Goal: Task Accomplishment & Management: Complete application form

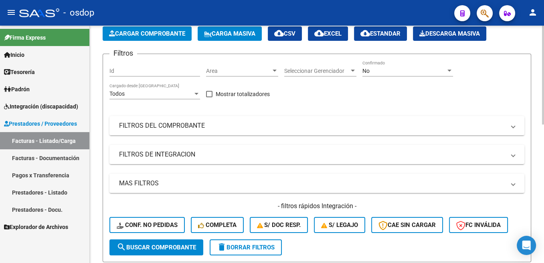
scroll to position [40, 0]
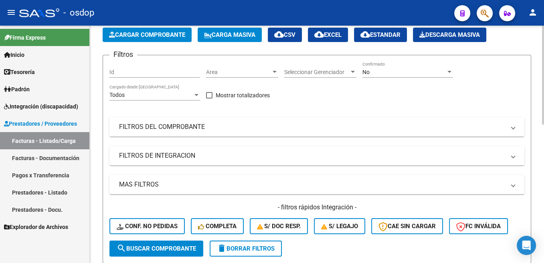
click at [181, 130] on mat-panel-title "FILTROS DEL COMPROBANTE" at bounding box center [312, 127] width 386 height 9
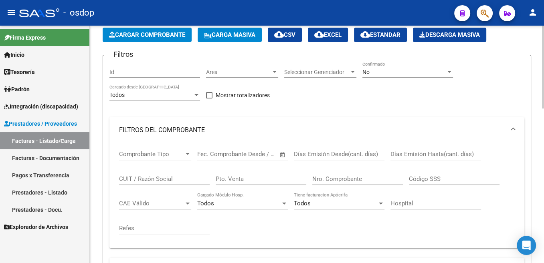
click at [186, 129] on mat-panel-title "FILTROS DEL COMPROBANTE" at bounding box center [312, 130] width 386 height 9
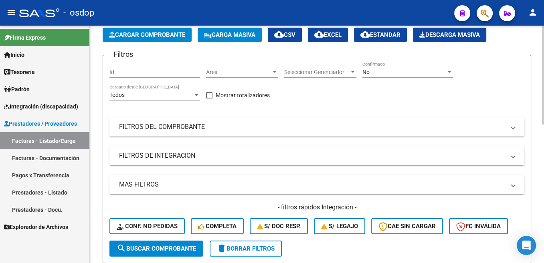
click at [158, 124] on mat-panel-title "FILTROS DEL COMPROBANTE" at bounding box center [312, 127] width 386 height 9
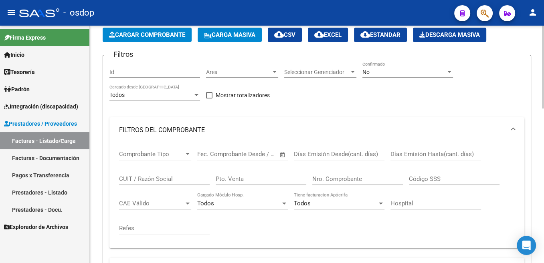
click at [147, 179] on input "CUIT / Razón Social" at bounding box center [164, 179] width 91 height 7
paste input "20377010559"
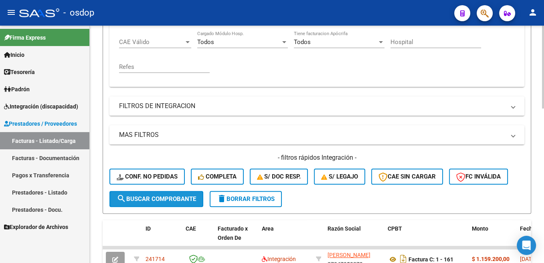
click at [172, 201] on span "search Buscar Comprobante" at bounding box center [156, 199] width 79 height 7
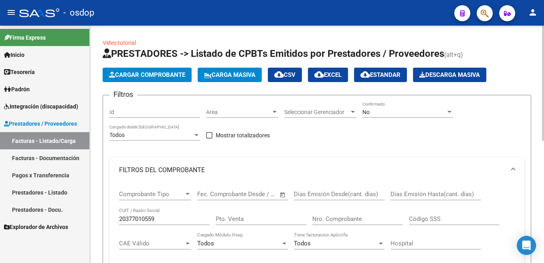
scroll to position [81, 0]
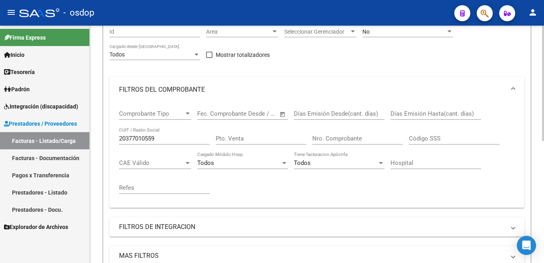
click at [153, 141] on input "20377010559" at bounding box center [164, 138] width 91 height 7
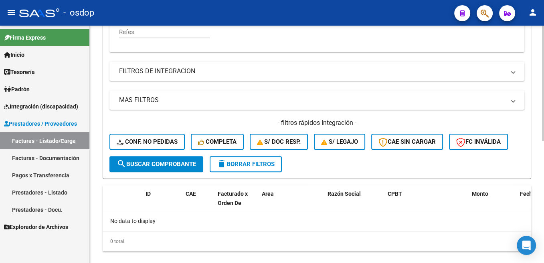
click at [155, 167] on span "search Buscar Comprobante" at bounding box center [156, 164] width 79 height 7
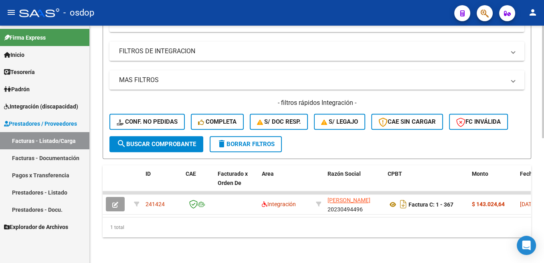
scroll to position [264, 0]
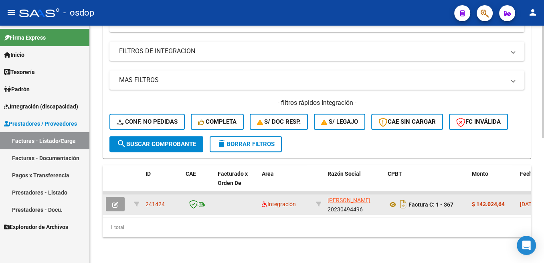
click at [156, 201] on span "241424" at bounding box center [154, 204] width 19 height 6
copy span "241424"
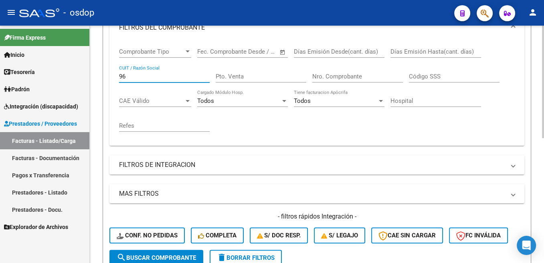
type input "6"
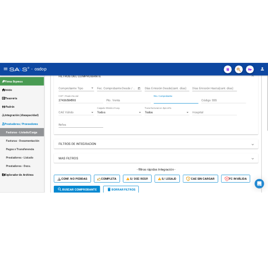
scroll to position [224, 0]
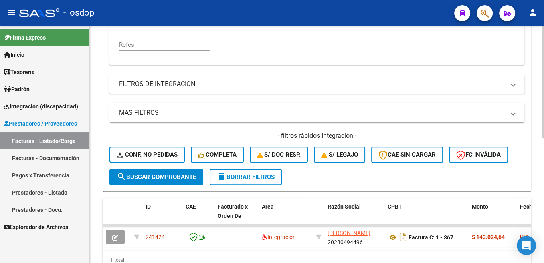
click at [178, 181] on span "search Buscar Comprobante" at bounding box center [156, 177] width 79 height 7
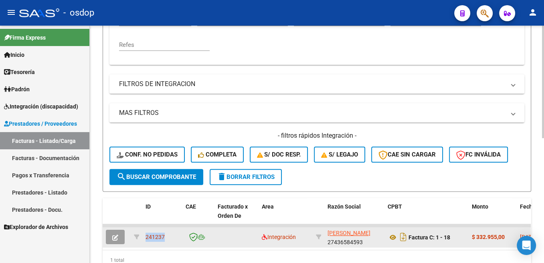
drag, startPoint x: 165, startPoint y: 238, endPoint x: 145, endPoint y: 241, distance: 19.8
click at [145, 241] on div "241237" at bounding box center [162, 237] width 34 height 9
copy span "241237"
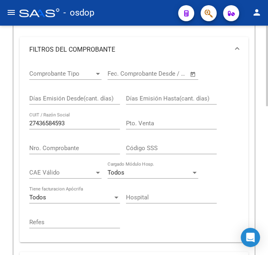
scroll to position [163, 0]
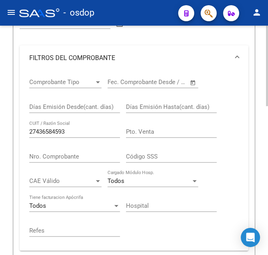
click at [51, 128] on div "27436584593 CUIT / Razón Social" at bounding box center [74, 129] width 91 height 17
click at [53, 132] on input "27436584593" at bounding box center [74, 131] width 91 height 7
type input "27307632743"
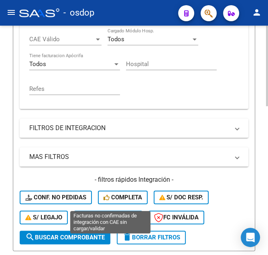
scroll to position [325, 0]
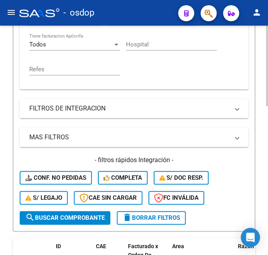
click at [52, 218] on span "search Buscar Comprobante" at bounding box center [64, 217] width 79 height 7
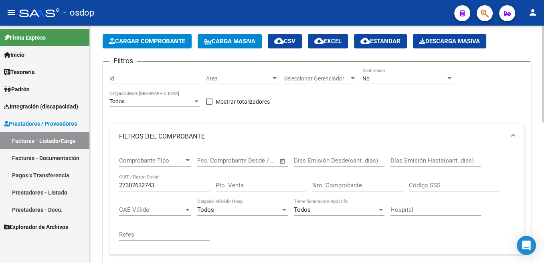
scroll to position [21, 0]
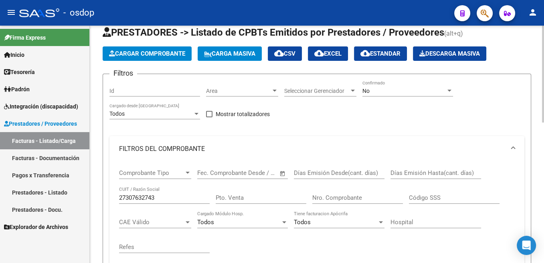
click at [328, 195] on div "Nro. Comprobante" at bounding box center [357, 195] width 91 height 17
click at [332, 198] on input "Nro. Comprobante" at bounding box center [357, 197] width 91 height 7
type input "1885"
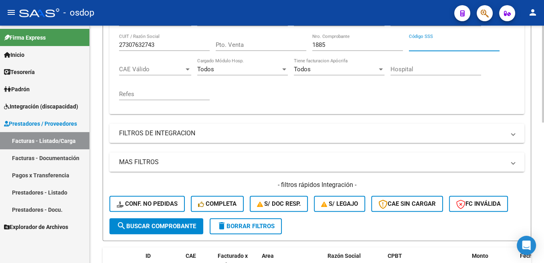
scroll to position [182, 0]
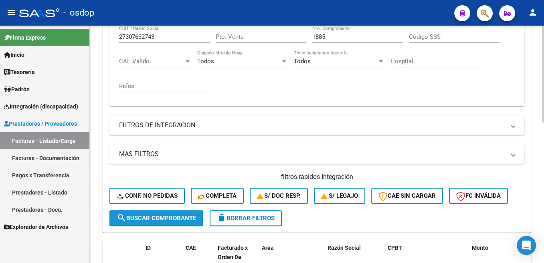
click at [178, 222] on button "search Buscar Comprobante" at bounding box center [156, 218] width 94 height 16
click at [176, 216] on span "search Buscar Comprobante" at bounding box center [156, 218] width 79 height 7
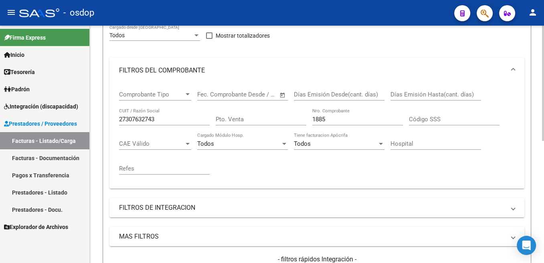
scroll to position [48, 0]
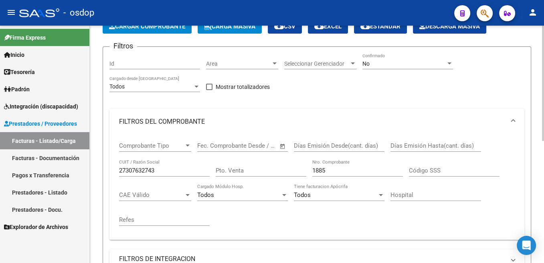
click at [137, 169] on input "27307632743" at bounding box center [164, 170] width 91 height 7
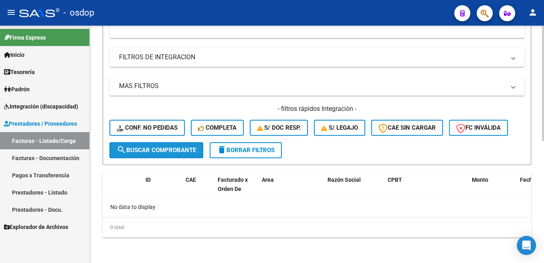
click at [189, 144] on button "search Buscar Comprobante" at bounding box center [156, 150] width 94 height 16
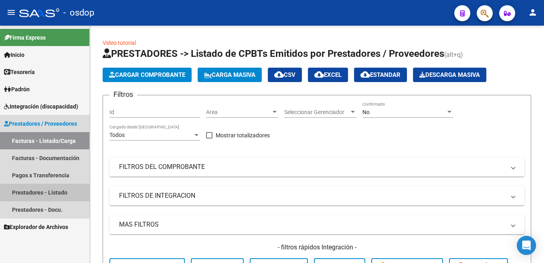
click at [59, 192] on link "Prestadores - Listado" at bounding box center [44, 192] width 89 height 17
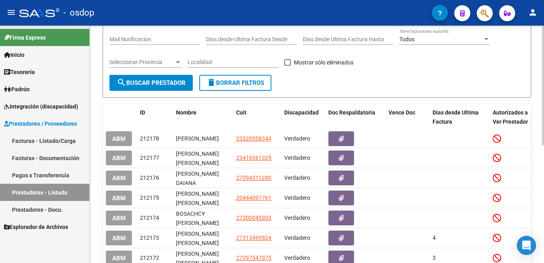
scroll to position [121, 0]
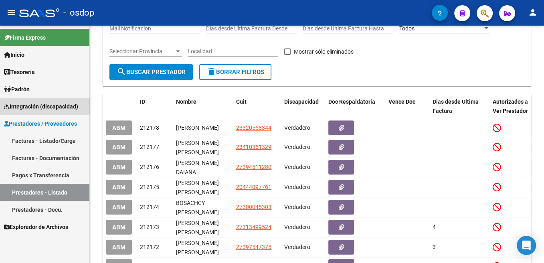
click at [38, 105] on span "Integración (discapacidad)" at bounding box center [41, 106] width 74 height 9
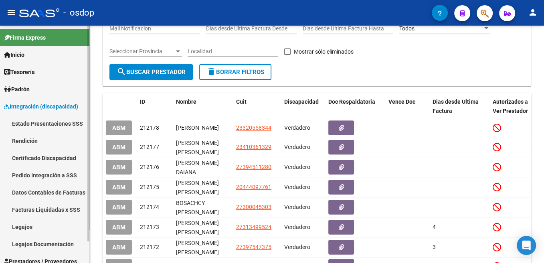
scroll to position [24, 0]
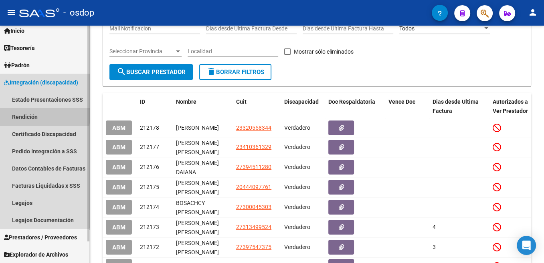
click at [25, 113] on link "Rendición" at bounding box center [44, 116] width 89 height 17
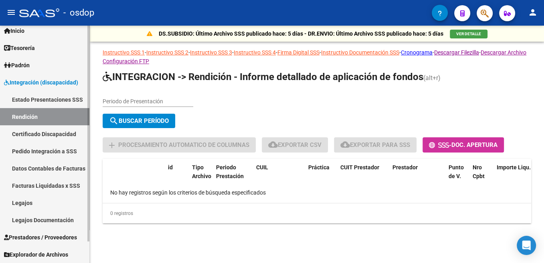
click at [31, 236] on span "Prestadores / Proveedores" at bounding box center [40, 237] width 73 height 9
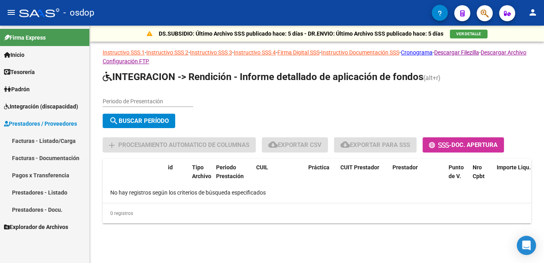
click at [320, 219] on div "0 registros" at bounding box center [317, 214] width 428 height 20
click at [14, 124] on span "Prestadores / Proveedores" at bounding box center [40, 123] width 73 height 9
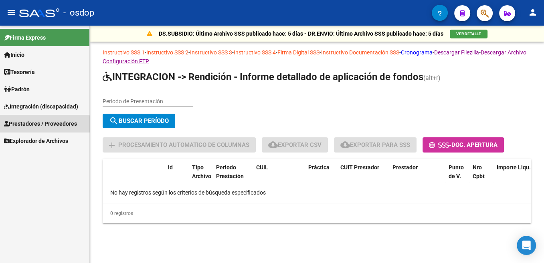
click at [14, 125] on span "Prestadores / Proveedores" at bounding box center [40, 123] width 73 height 9
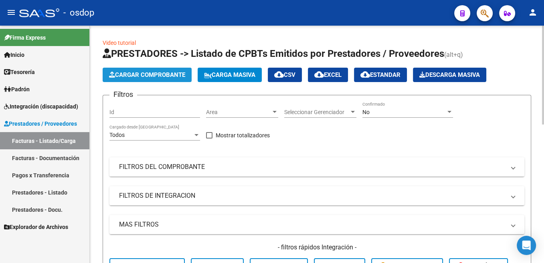
click at [174, 71] on button "Cargar Comprobante" at bounding box center [147, 75] width 89 height 14
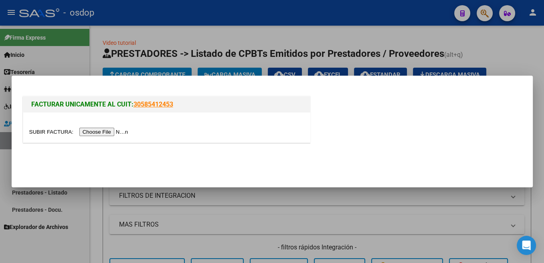
click at [48, 131] on input "file" at bounding box center [79, 132] width 101 height 8
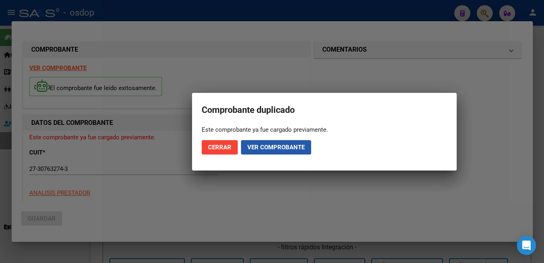
click at [284, 149] on span "Ver comprobante" at bounding box center [275, 147] width 57 height 7
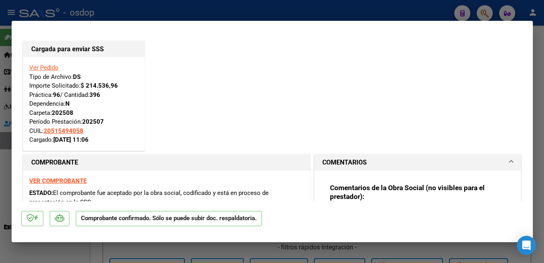
scroll to position [42, 0]
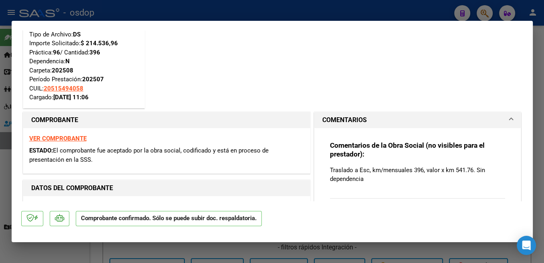
click at [79, 137] on strong "VER COMPROBANTE" at bounding box center [57, 138] width 57 height 7
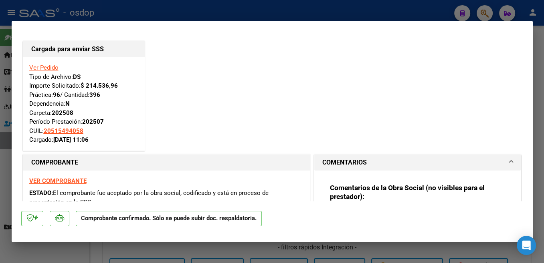
scroll to position [0, 0]
click at [40, 68] on link "Ver Pedido" at bounding box center [43, 67] width 29 height 7
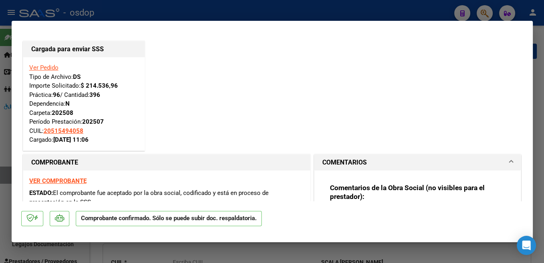
type input "20515494058"
drag, startPoint x: 82, startPoint y: 31, endPoint x: 80, endPoint y: 36, distance: 5.7
drag, startPoint x: 254, startPoint y: 44, endPoint x: 249, endPoint y: 60, distance: 16.2
click at [249, 60] on div "Cargada para enviar SSS Ver Pedido Tipo de Archivo: DS Importe Solicitado: $ 21…" at bounding box center [272, 95] width 502 height 113
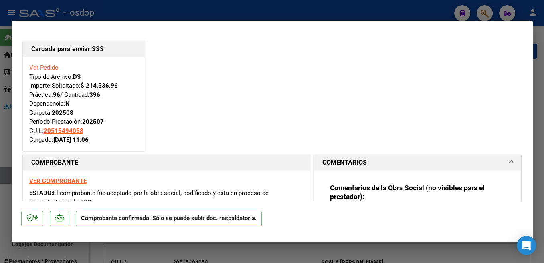
click at [280, 120] on div "Cargada para enviar SSS Ver Pedido Tipo de Archivo: DS Importe Solicitado: $ 21…" at bounding box center [272, 95] width 502 height 113
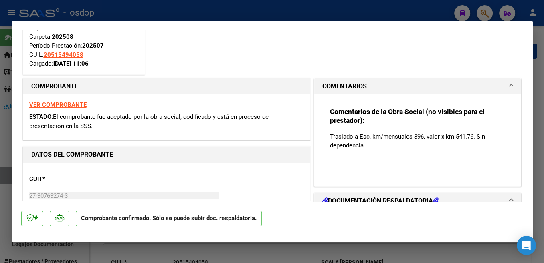
scroll to position [212, 0]
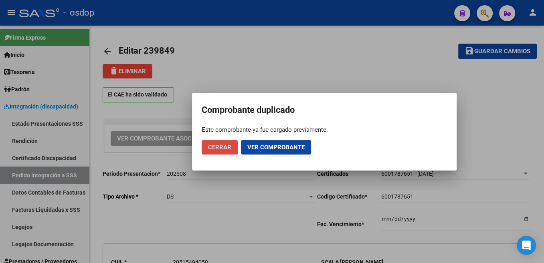
click at [228, 147] on span "Cerrar" at bounding box center [219, 147] width 23 height 7
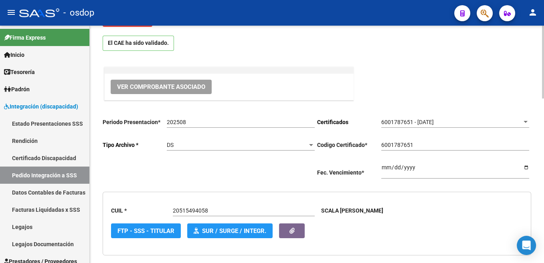
scroll to position [0, 0]
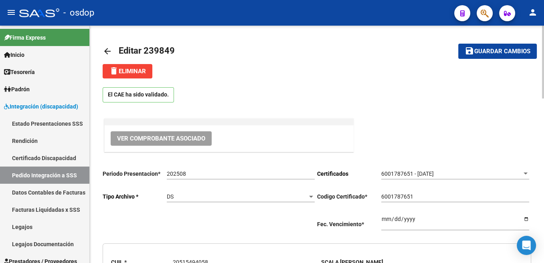
click at [162, 45] on h1 "Editar 239849" at bounding box center [148, 51] width 58 height 16
click at [161, 45] on h1 "Editar 239849" at bounding box center [148, 51] width 58 height 16
drag, startPoint x: 145, startPoint y: 51, endPoint x: 177, endPoint y: 48, distance: 32.5
click at [177, 48] on h1 "Editar 239849" at bounding box center [148, 51] width 58 height 16
copy h1 "239849"
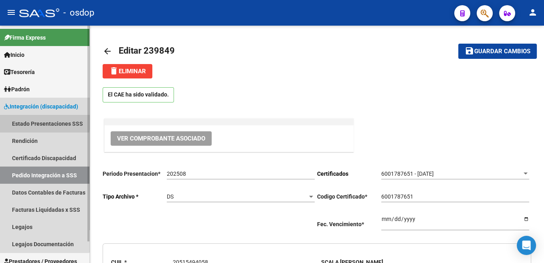
click at [24, 120] on link "Estado Presentaciones SSS" at bounding box center [44, 123] width 89 height 17
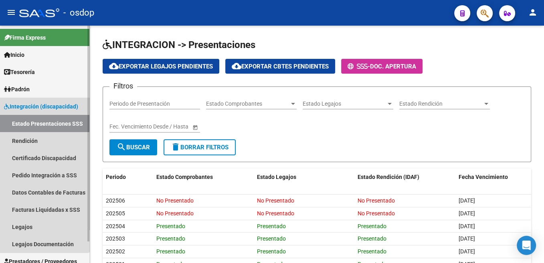
click at [31, 105] on span "Integración (discapacidad)" at bounding box center [41, 106] width 74 height 9
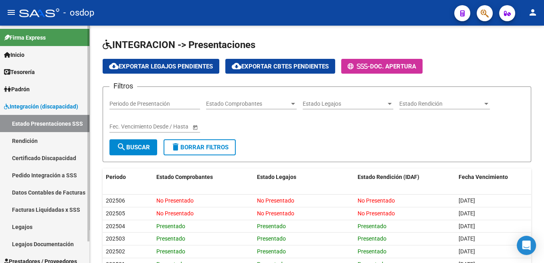
click at [15, 107] on span "Integración (discapacidad)" at bounding box center [41, 106] width 74 height 9
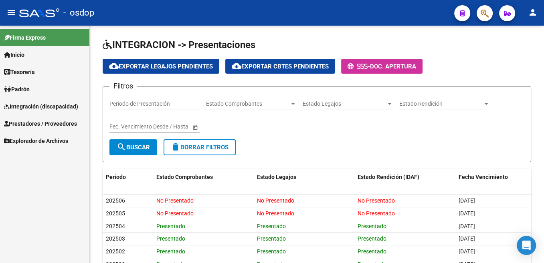
click at [22, 123] on span "Prestadores / Proveedores" at bounding box center [40, 123] width 73 height 9
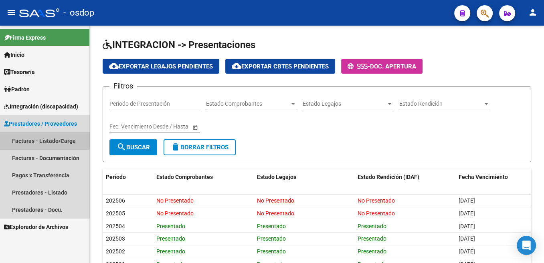
click at [35, 138] on link "Facturas - Listado/Carga" at bounding box center [44, 140] width 89 height 17
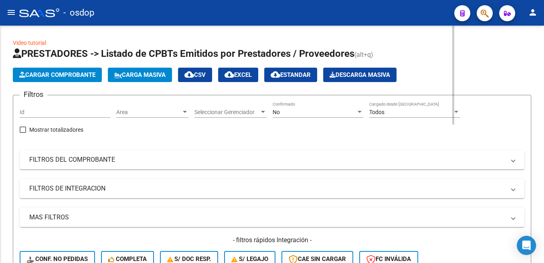
click at [272, 118] on div "No Confirmado" at bounding box center [317, 110] width 91 height 16
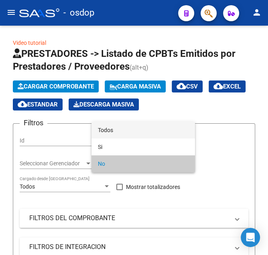
click at [111, 133] on span "Todos" at bounding box center [143, 130] width 91 height 17
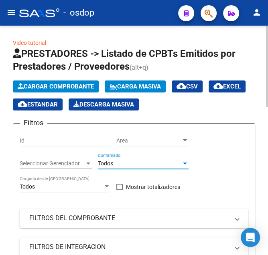
scroll to position [40, 0]
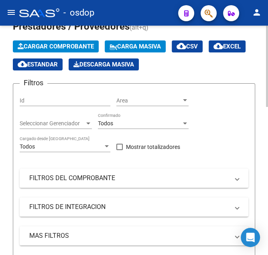
click at [65, 179] on mat-panel-title "FILTROS DEL COMPROBANTE" at bounding box center [129, 178] width 200 height 9
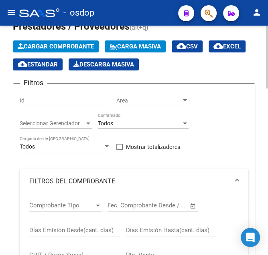
scroll to position [121, 0]
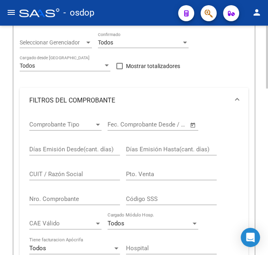
click at [56, 176] on input "CUIT / Razón Social" at bounding box center [74, 174] width 91 height 7
click at [44, 174] on input "CUIT / Razón Social" at bounding box center [74, 174] width 91 height 7
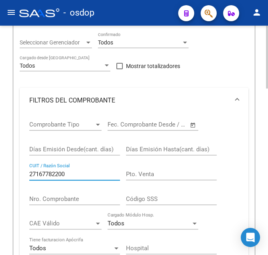
type input "27167782200"
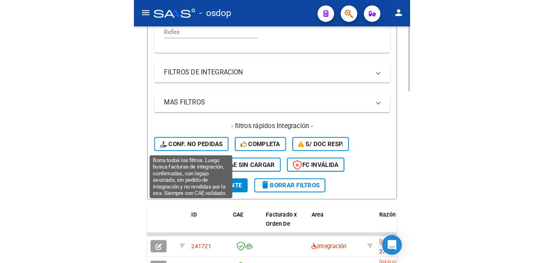
scroll to position [323, 0]
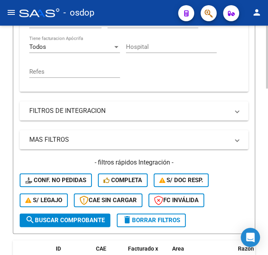
click at [85, 222] on span "search Buscar Comprobante" at bounding box center [64, 220] width 79 height 7
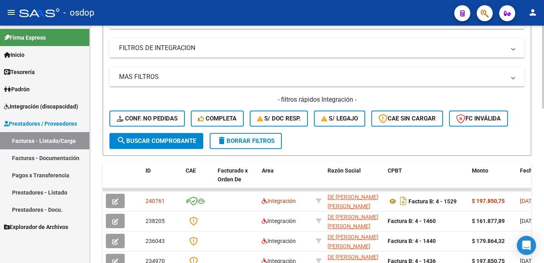
scroll to position [262, 0]
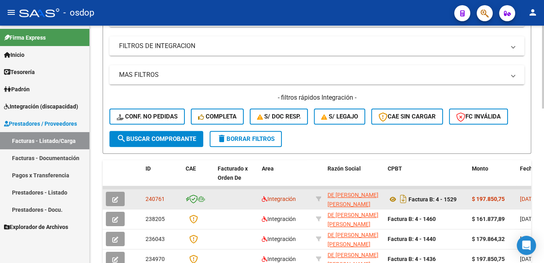
drag, startPoint x: 169, startPoint y: 199, endPoint x: 145, endPoint y: 202, distance: 24.3
click at [145, 202] on div "240761" at bounding box center [162, 199] width 34 height 9
copy span "240761"
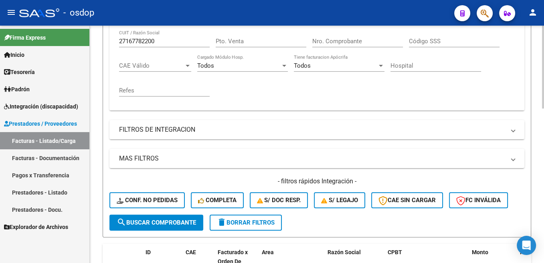
scroll to position [0, 0]
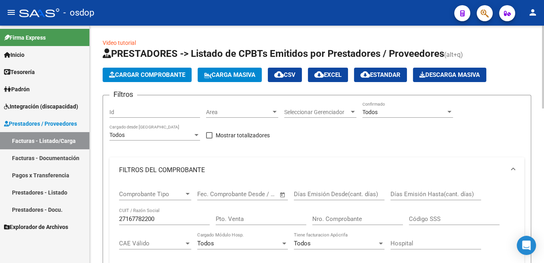
click at [166, 77] on span "Cargar Comprobante" at bounding box center [147, 74] width 76 height 7
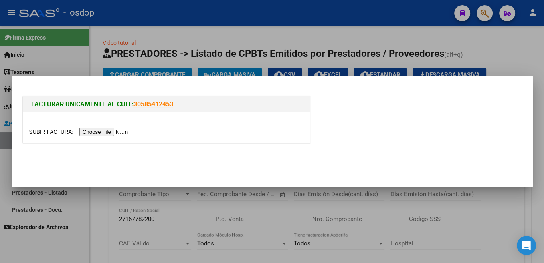
click at [52, 133] on input "file" at bounding box center [79, 132] width 101 height 8
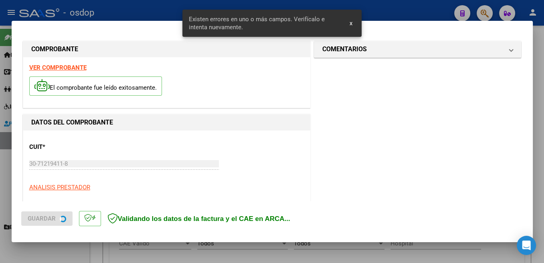
scroll to position [185, 0]
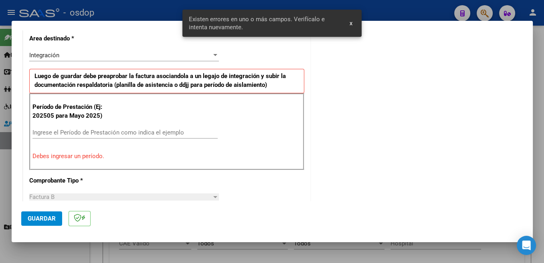
click at [88, 255] on div at bounding box center [272, 131] width 544 height 263
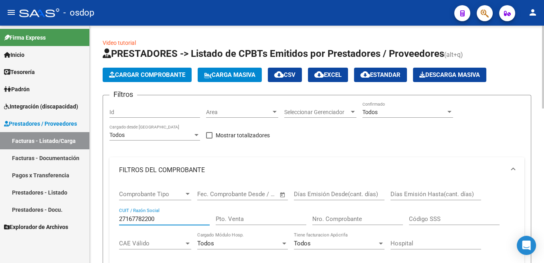
click at [139, 217] on input "27167782200" at bounding box center [164, 219] width 91 height 7
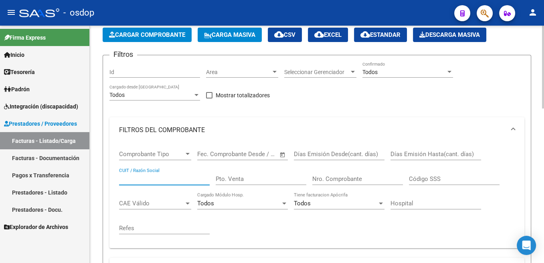
scroll to position [0, 0]
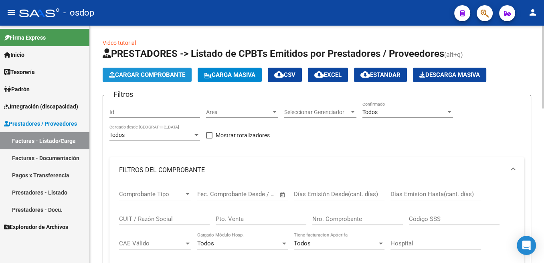
click at [168, 80] on button "Cargar Comprobante" at bounding box center [147, 75] width 89 height 14
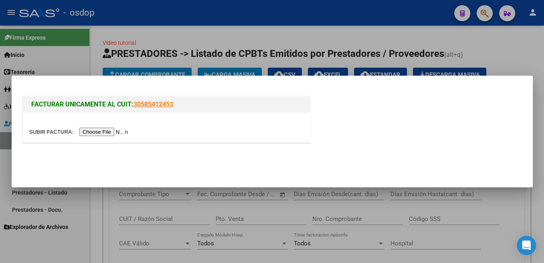
click at [48, 128] on input "file" at bounding box center [79, 132] width 101 height 8
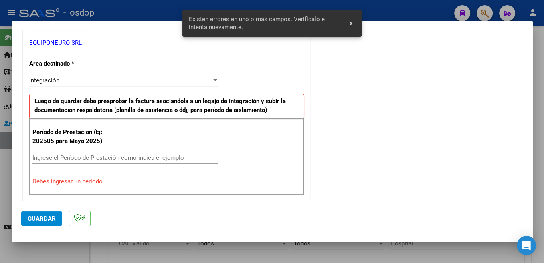
scroll to position [202, 0]
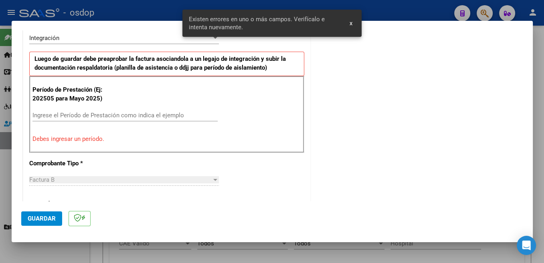
click at [105, 114] on input "Ingrese el Período de Prestación como indica el ejemplo" at bounding box center [124, 115] width 185 height 7
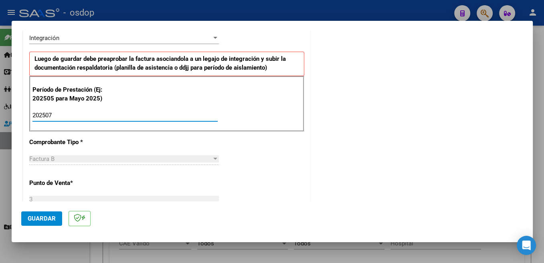
type input "202507"
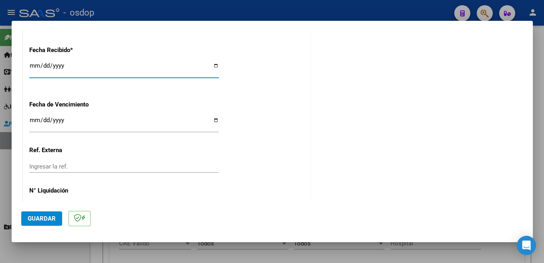
scroll to position [564, 0]
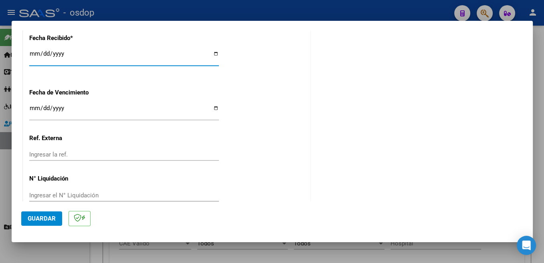
click at [53, 215] on button "Guardar" at bounding box center [41, 219] width 41 height 14
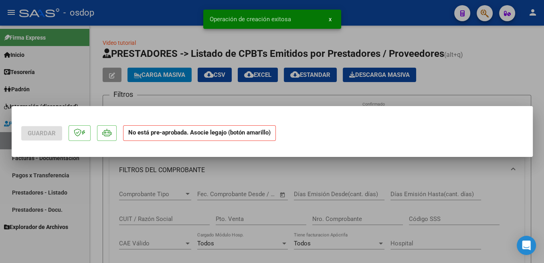
scroll to position [0, 0]
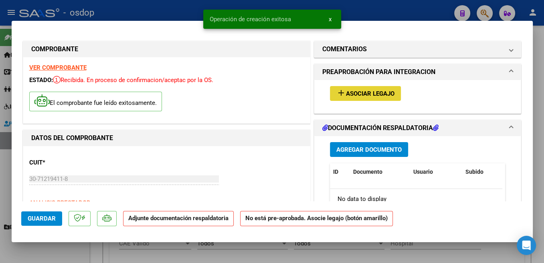
click at [382, 91] on span "Asociar Legajo" at bounding box center [370, 93] width 48 height 7
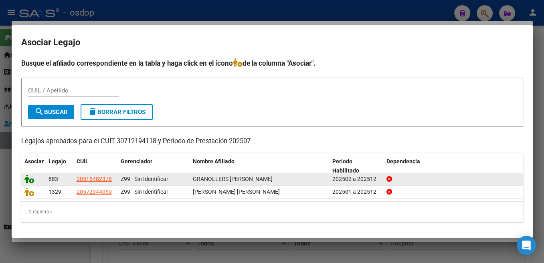
click at [25, 180] on icon at bounding box center [29, 179] width 10 height 9
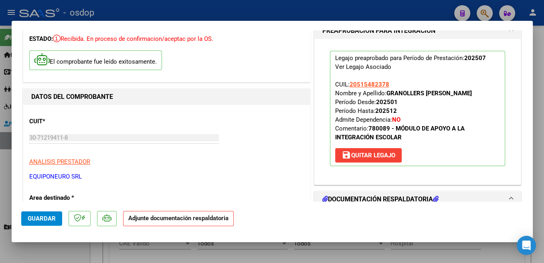
scroll to position [85, 0]
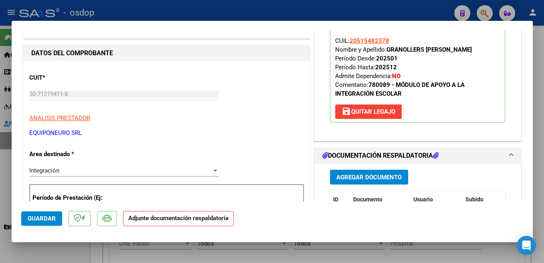
click at [365, 181] on span "Agregar Documento" at bounding box center [368, 177] width 65 height 7
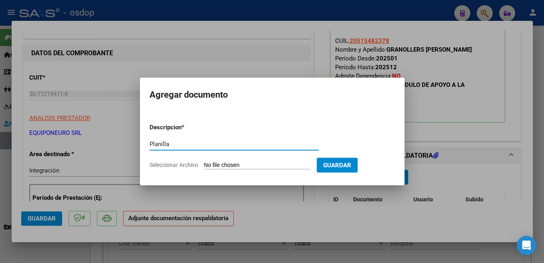
type input "Planilla"
click at [227, 165] on input "Seleccionar Archivo" at bounding box center [257, 166] width 106 height 8
type input "C:\fakepath\ASIST GRANOLLERS.pdf"
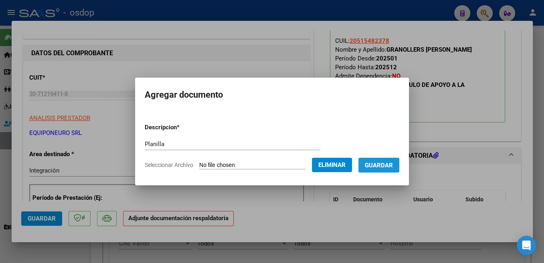
click at [383, 168] on button "Guardar" at bounding box center [378, 165] width 41 height 15
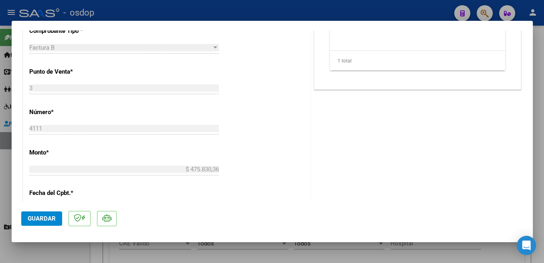
scroll to position [340, 0]
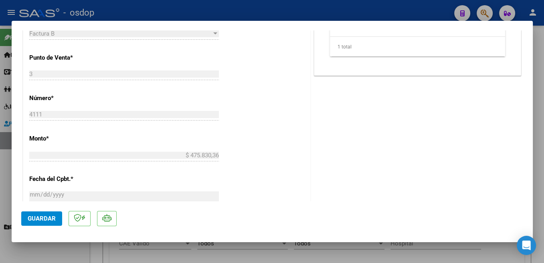
click at [52, 222] on span "Guardar" at bounding box center [42, 218] width 28 height 7
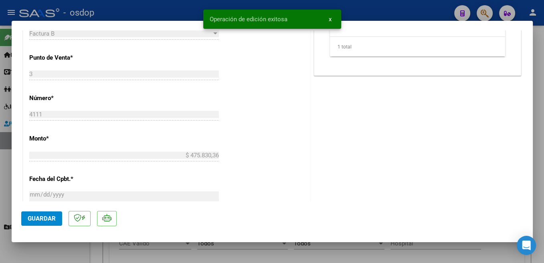
scroll to position [0, 0]
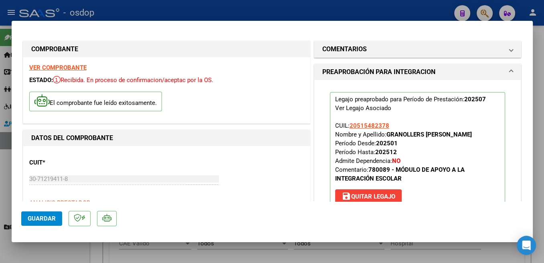
click at [43, 221] on span "Guardar" at bounding box center [42, 218] width 28 height 7
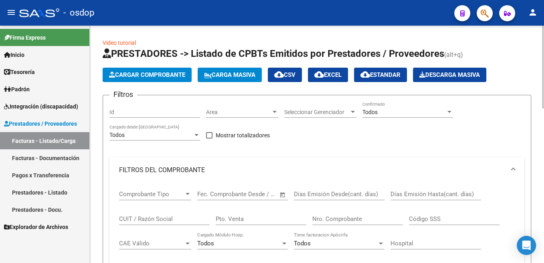
scroll to position [40, 0]
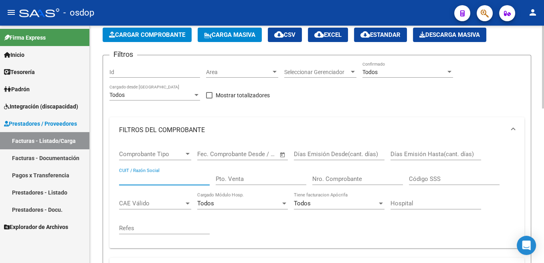
paste input "30-71219411-8"
click at [126, 177] on input "30-71219411-8" at bounding box center [164, 179] width 91 height 7
click at [153, 181] on input "3071219411-8" at bounding box center [164, 179] width 91 height 7
click at [172, 176] on input "30712194118" at bounding box center [164, 179] width 91 height 7
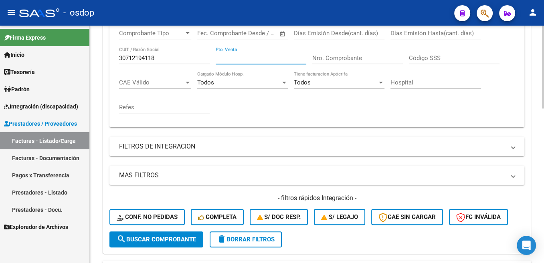
scroll to position [242, 0]
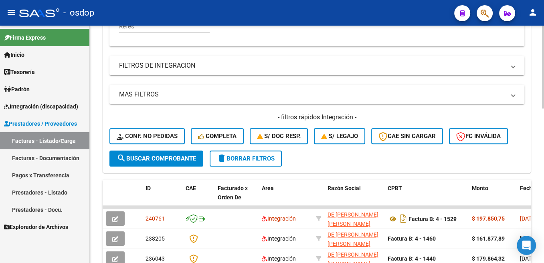
click at [160, 161] on span "search Buscar Comprobante" at bounding box center [156, 158] width 79 height 7
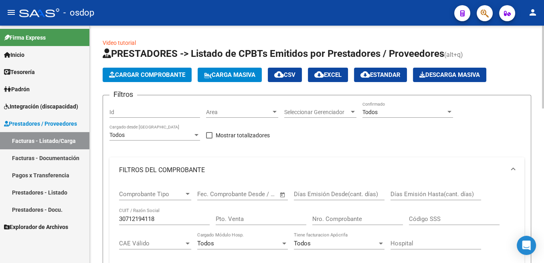
scroll to position [121, 0]
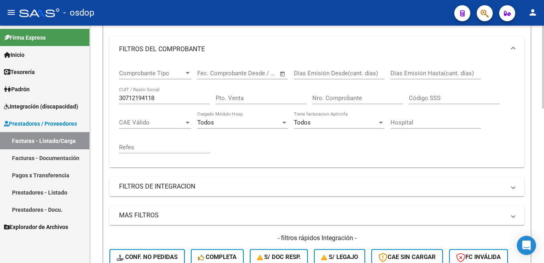
click at [155, 102] on div "30712194118 CUIT / Razón Social" at bounding box center [164, 95] width 91 height 17
click at [154, 97] on input "30712194118" at bounding box center [164, 98] width 91 height 7
type input "20408753474"
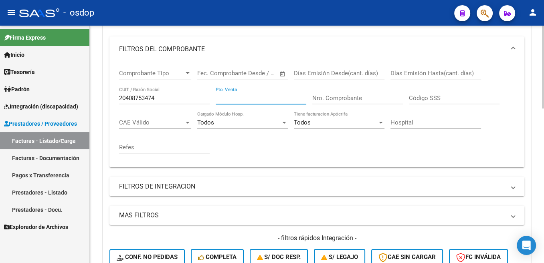
scroll to position [202, 0]
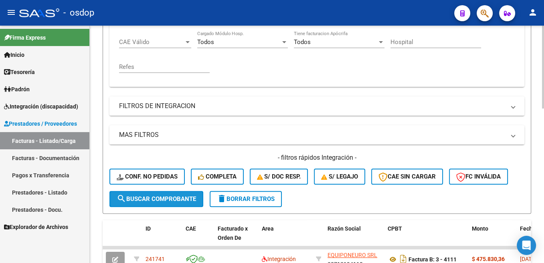
click at [165, 199] on span "search Buscar Comprobante" at bounding box center [156, 199] width 79 height 7
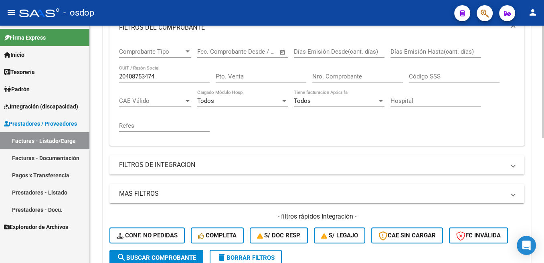
scroll to position [62, 0]
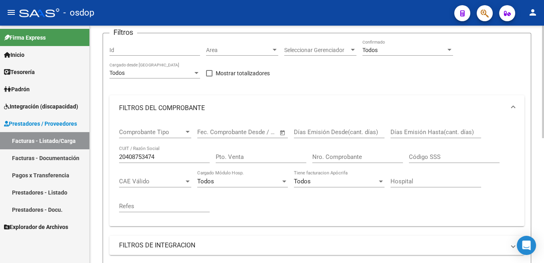
click at [141, 160] on input "20408753474" at bounding box center [164, 156] width 91 height 7
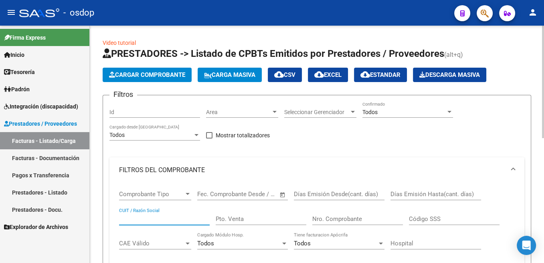
click at [139, 81] on button "Cargar Comprobante" at bounding box center [147, 75] width 89 height 14
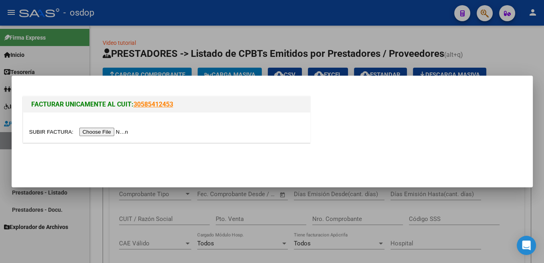
click at [54, 131] on input "file" at bounding box center [79, 132] width 101 height 8
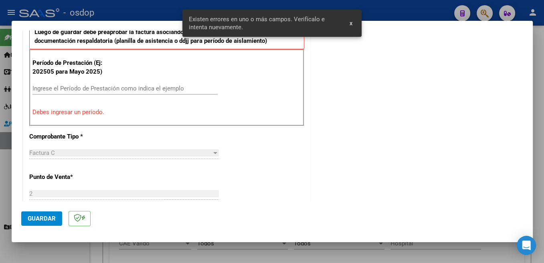
scroll to position [228, 0]
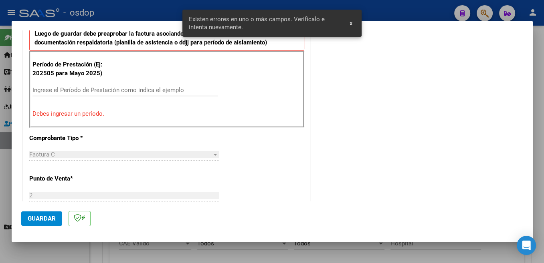
click at [110, 89] on input "Ingrese el Período de Prestación como indica el ejemplo" at bounding box center [124, 90] width 185 height 7
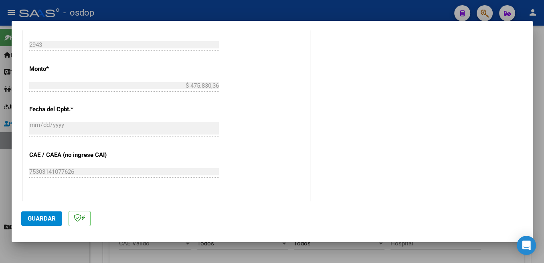
scroll to position [564, 0]
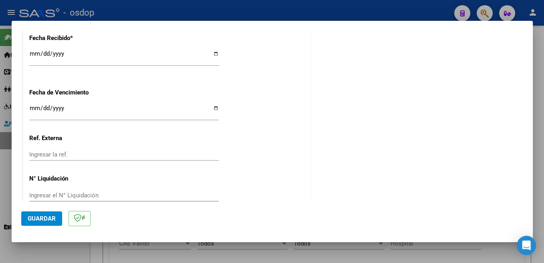
type input "202507"
click at [51, 219] on span "Guardar" at bounding box center [42, 218] width 28 height 7
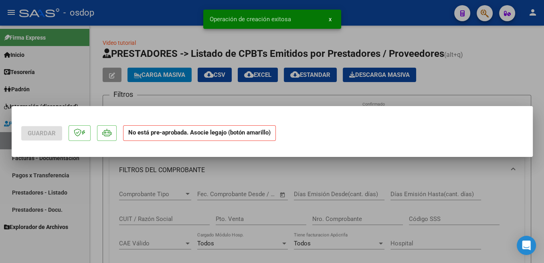
scroll to position [0, 0]
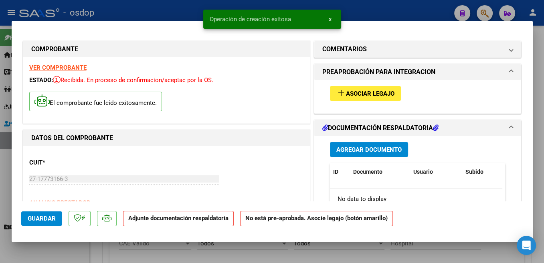
click at [399, 86] on div "add Asociar Legajo" at bounding box center [418, 93] width 188 height 27
click at [389, 92] on span "Asociar Legajo" at bounding box center [370, 93] width 48 height 7
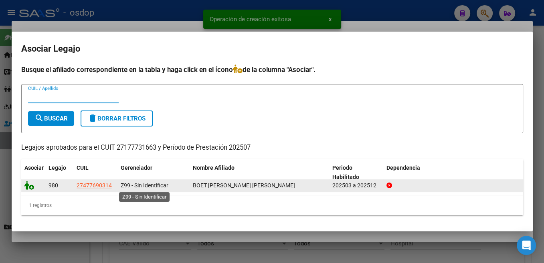
click at [28, 188] on icon at bounding box center [29, 185] width 10 height 9
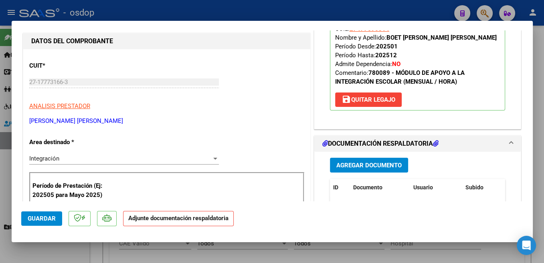
scroll to position [127, 0]
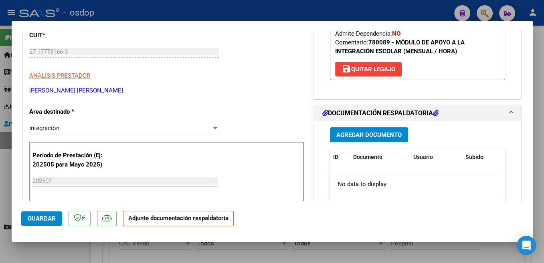
click at [367, 139] on button "Agregar Documento" at bounding box center [369, 134] width 78 height 15
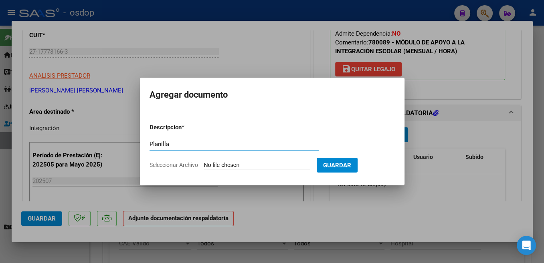
type input "Planilla"
click at [228, 167] on input "Seleccionar Archivo" at bounding box center [257, 166] width 106 height 8
type input "C:\fakepath\asist julio Boet Ana.pdf"
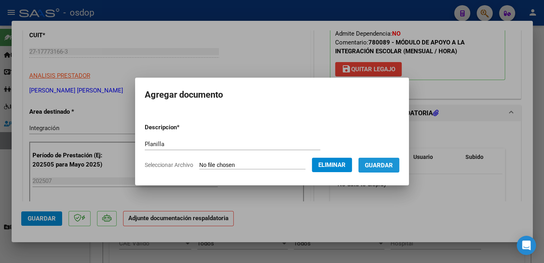
click at [379, 165] on span "Guardar" at bounding box center [379, 165] width 28 height 7
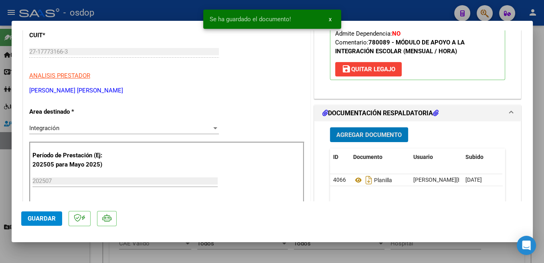
scroll to position [0, 0]
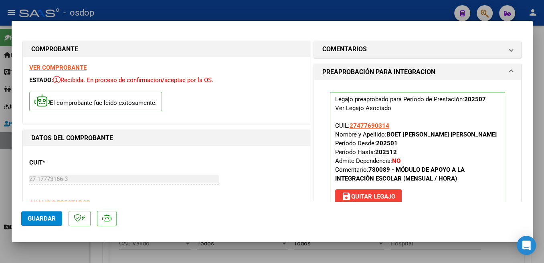
click at [51, 223] on button "Guardar" at bounding box center [41, 219] width 41 height 14
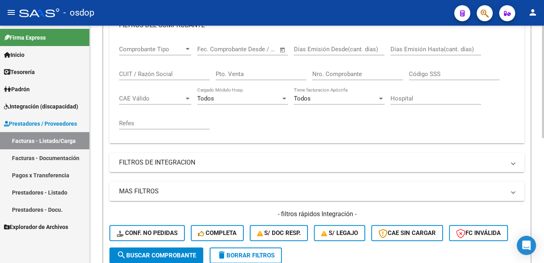
scroll to position [64, 0]
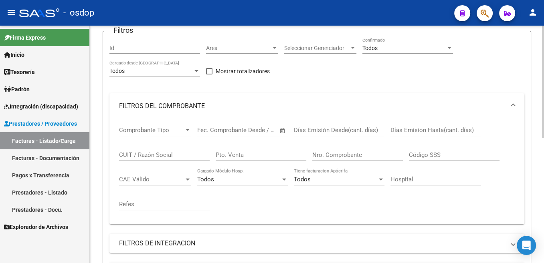
click at [144, 154] on input "CUIT / Razón Social" at bounding box center [164, 154] width 91 height 7
paste input "27-17773166-3"
drag, startPoint x: 125, startPoint y: 155, endPoint x: 138, endPoint y: 163, distance: 15.7
click at [125, 155] on input "27-17773166-3" at bounding box center [164, 154] width 91 height 7
click at [148, 152] on input "2717773166-3" at bounding box center [164, 154] width 91 height 7
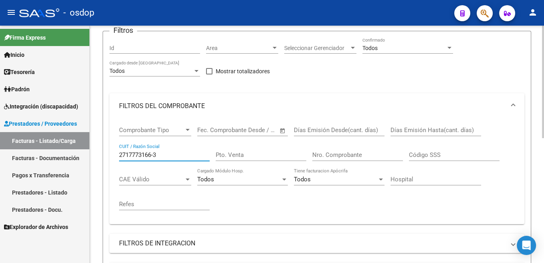
click at [152, 153] on input "2717773166-3" at bounding box center [164, 154] width 91 height 7
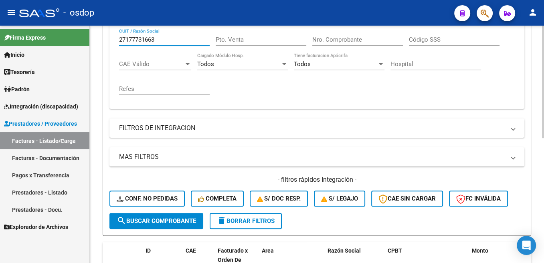
scroll to position [185, 0]
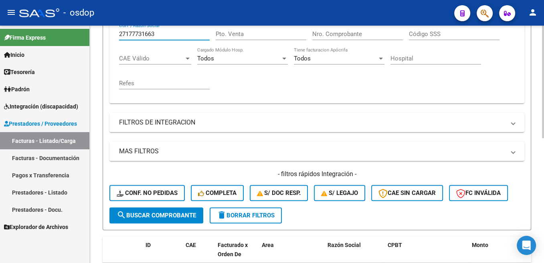
click at [178, 214] on span "search Buscar Comprobante" at bounding box center [156, 215] width 79 height 7
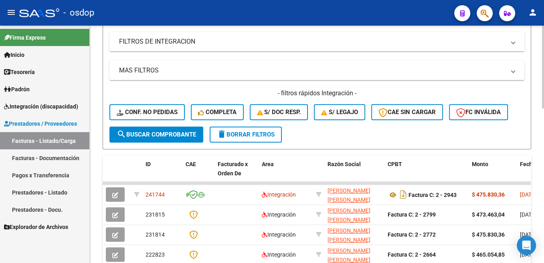
scroll to position [105, 0]
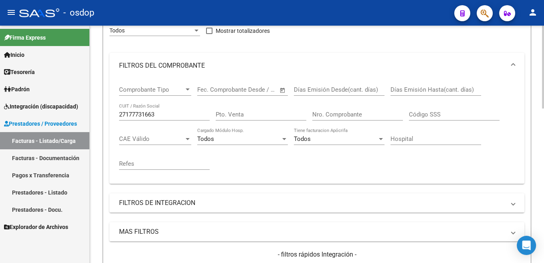
click at [150, 117] on input "27177731663" at bounding box center [164, 114] width 91 height 7
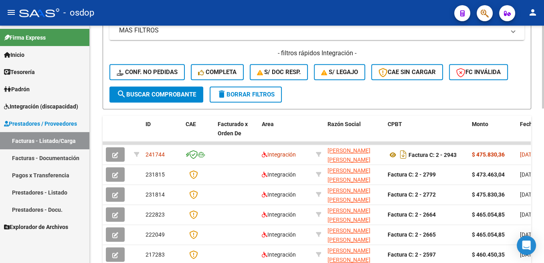
click at [181, 90] on button "search Buscar Comprobante" at bounding box center [156, 95] width 94 height 16
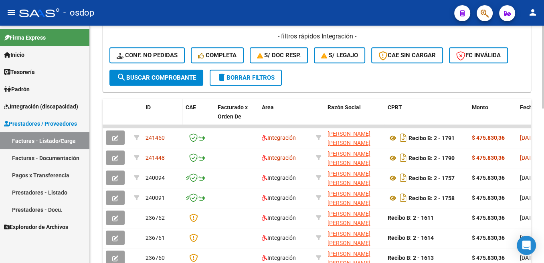
scroll to position [40, 0]
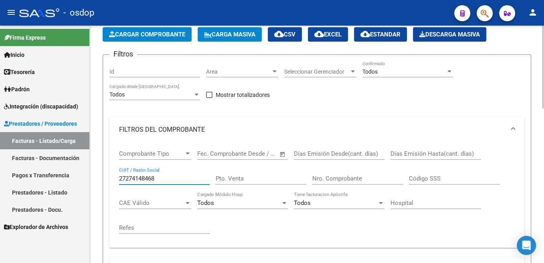
click at [149, 178] on input "27274148468" at bounding box center [164, 178] width 91 height 7
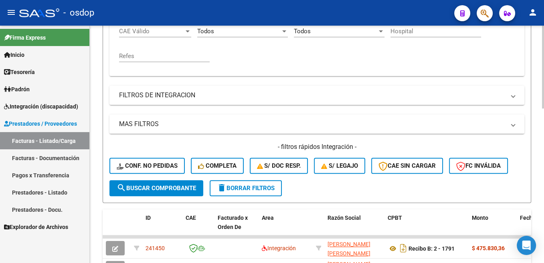
scroll to position [282, 0]
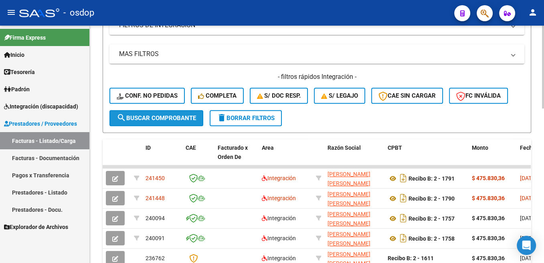
click at [182, 124] on button "search Buscar Comprobante" at bounding box center [156, 118] width 94 height 16
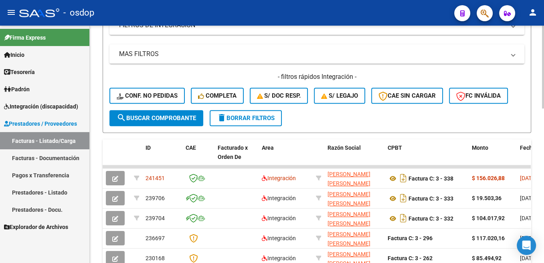
scroll to position [121, 0]
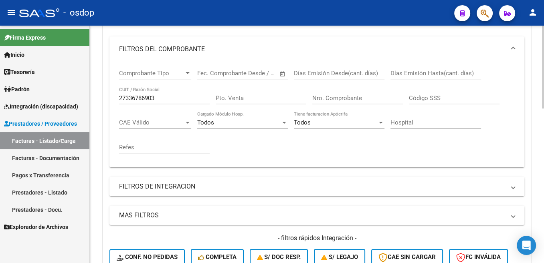
click at [147, 98] on input "27336786903" at bounding box center [164, 98] width 91 height 7
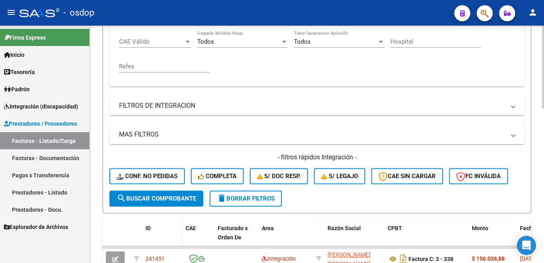
scroll to position [242, 0]
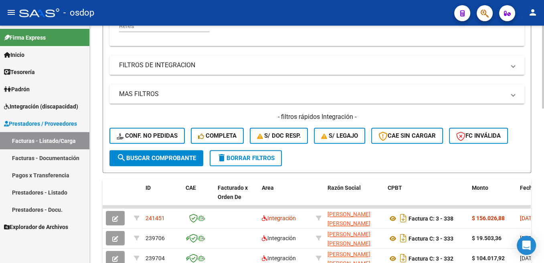
click at [174, 158] on span "search Buscar Comprobante" at bounding box center [156, 158] width 79 height 7
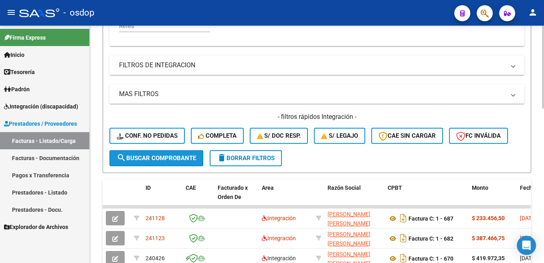
click at [161, 158] on span "search Buscar Comprobante" at bounding box center [156, 158] width 79 height 7
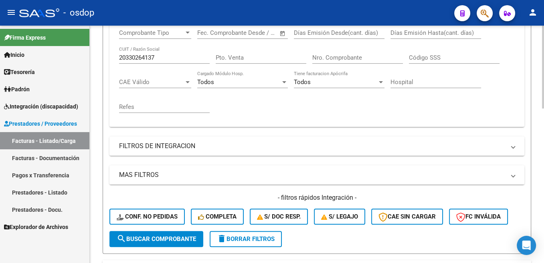
scroll to position [121, 0]
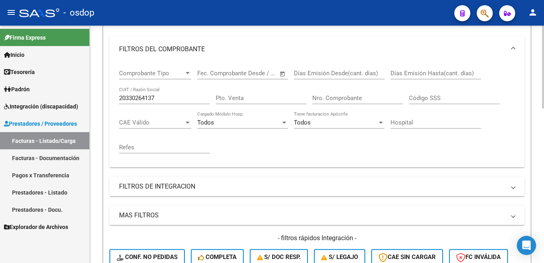
click at [138, 99] on input "20330264137" at bounding box center [164, 98] width 91 height 7
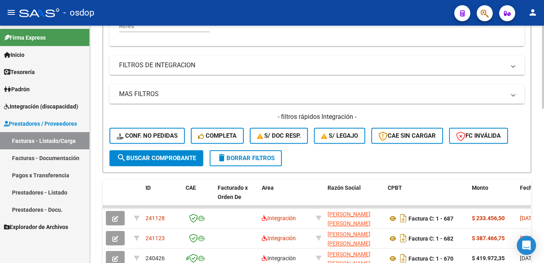
click at [180, 160] on span "search Buscar Comprobante" at bounding box center [156, 158] width 79 height 7
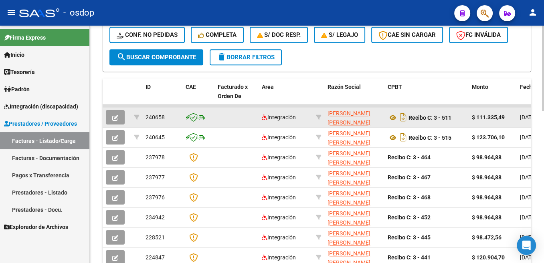
scroll to position [101, 0]
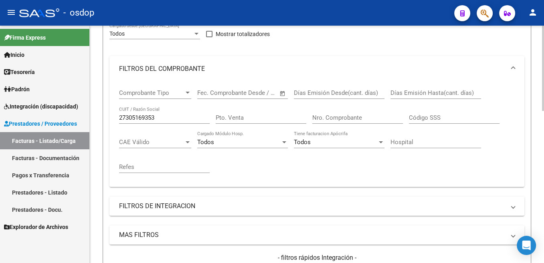
click at [141, 117] on input "27305169353" at bounding box center [164, 117] width 91 height 7
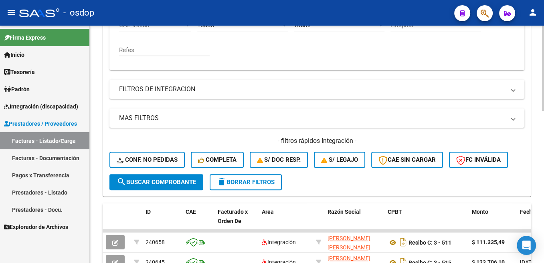
scroll to position [222, 0]
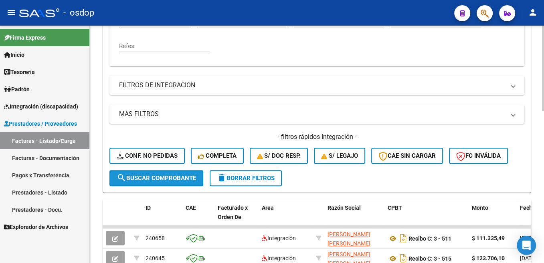
click at [184, 177] on span "search Buscar Comprobante" at bounding box center [156, 178] width 79 height 7
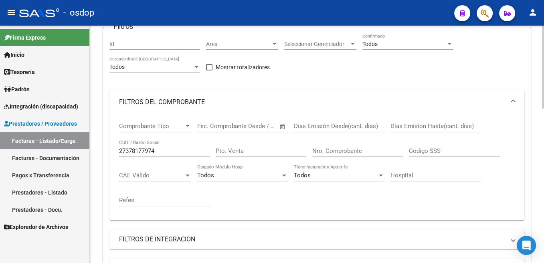
scroll to position [61, 0]
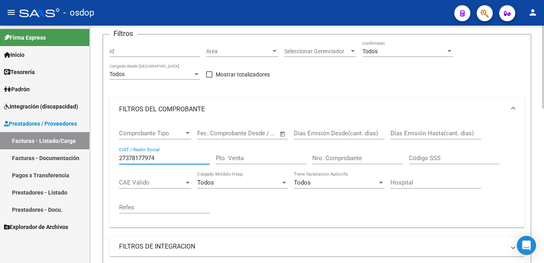
click at [138, 157] on input "27378177974" at bounding box center [164, 158] width 91 height 7
type input "30717543390"
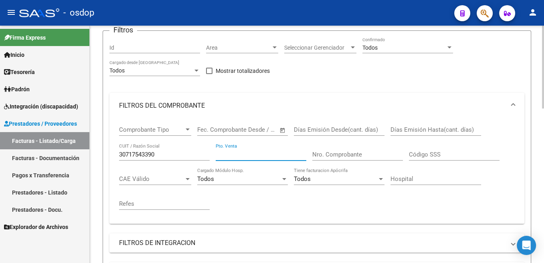
scroll to position [222, 0]
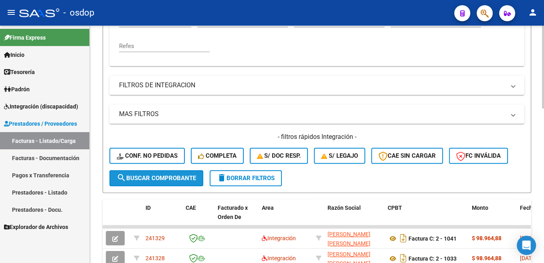
click at [184, 177] on span "search Buscar Comprobante" at bounding box center [156, 178] width 79 height 7
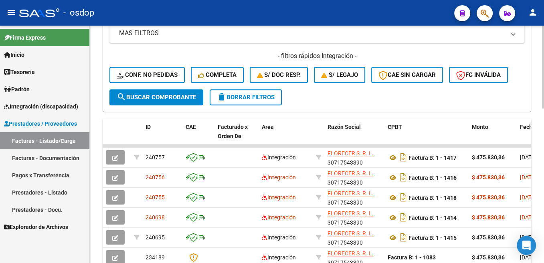
scroll to position [343, 0]
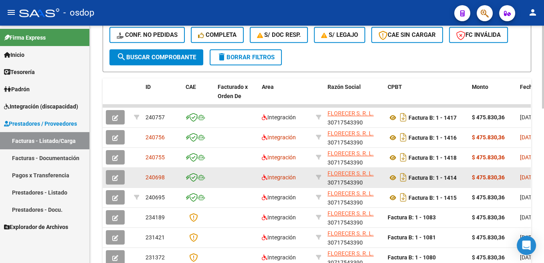
click at [115, 179] on icon "button" at bounding box center [115, 178] width 6 height 6
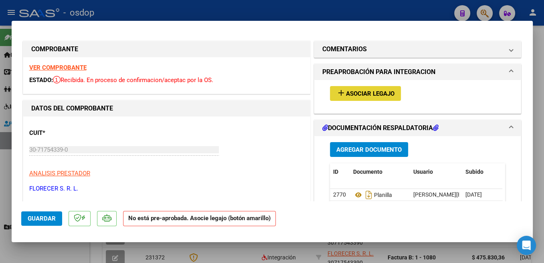
click at [369, 96] on span "Asociar Legajo" at bounding box center [370, 93] width 48 height 7
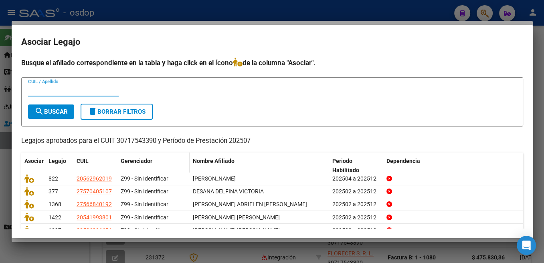
scroll to position [36, 0]
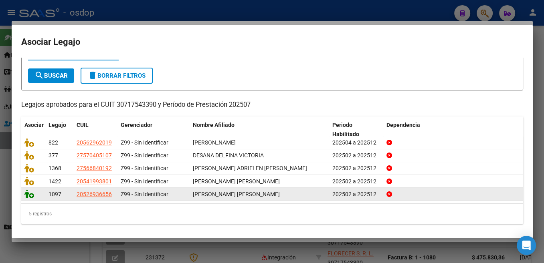
click at [28, 193] on icon at bounding box center [29, 194] width 10 height 9
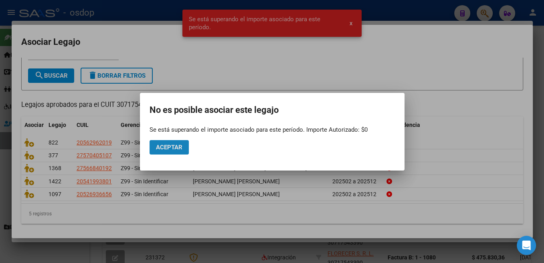
click at [185, 150] on button "Aceptar" at bounding box center [168, 147] width 39 height 14
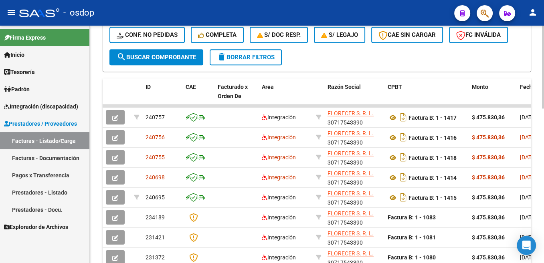
scroll to position [142, 0]
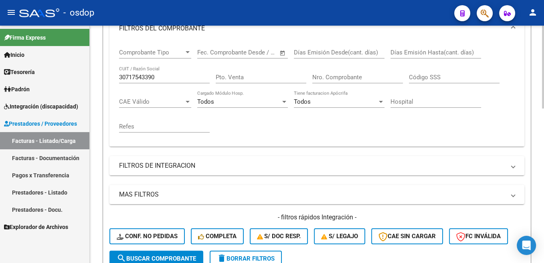
click at [145, 79] on input "30717543390" at bounding box center [164, 77] width 91 height 7
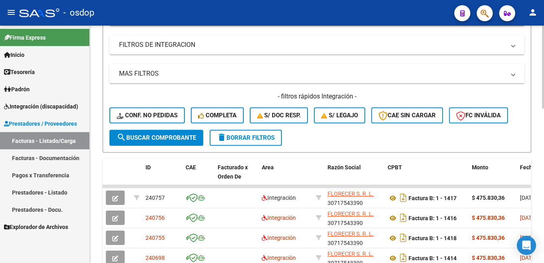
click at [176, 130] on button "search Buscar Comprobante" at bounding box center [156, 138] width 94 height 16
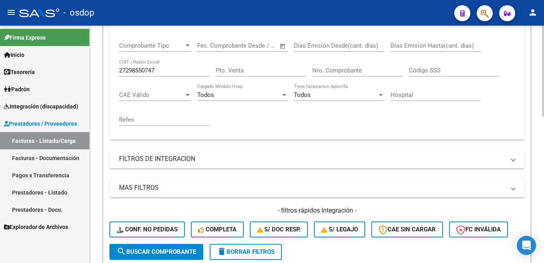
scroll to position [142, 0]
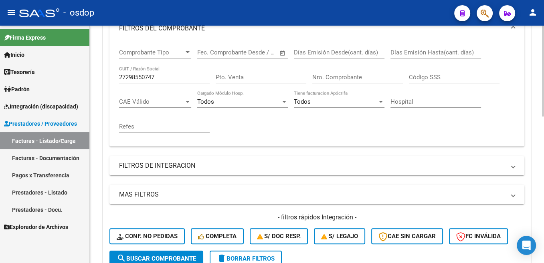
click at [144, 81] on input "27298550747" at bounding box center [164, 77] width 91 height 7
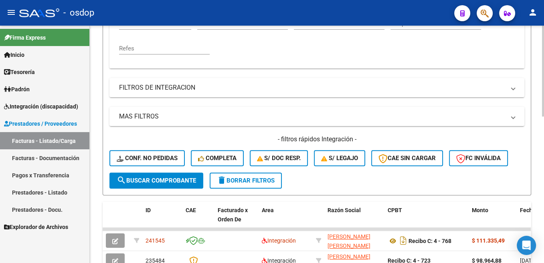
scroll to position [222, 0]
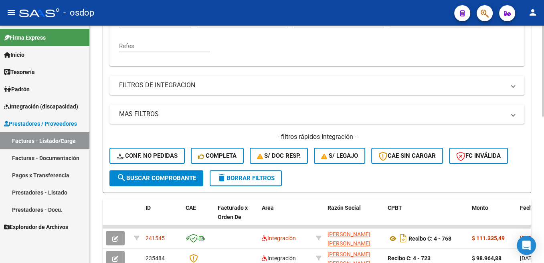
click at [161, 176] on span "search Buscar Comprobante" at bounding box center [156, 178] width 79 height 7
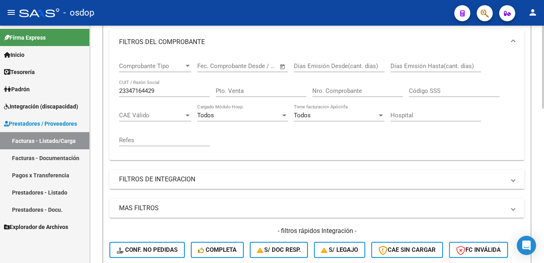
scroll to position [81, 0]
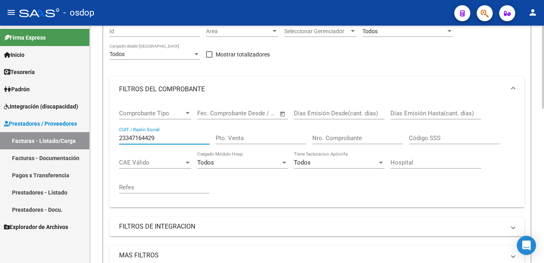
click at [145, 139] on input "23347164429" at bounding box center [164, 138] width 91 height 7
paste input "30714986046"
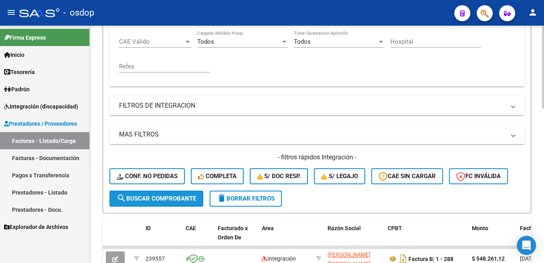
click at [176, 201] on span "search Buscar Comprobante" at bounding box center [156, 198] width 79 height 7
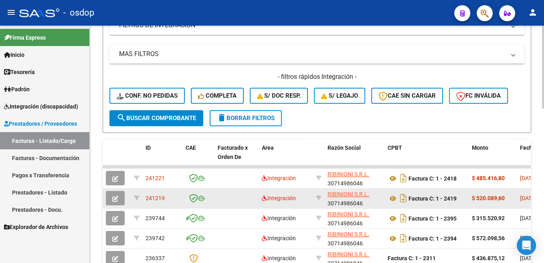
scroll to position [161, 0]
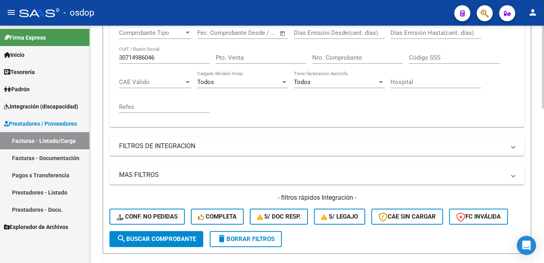
click at [138, 58] on input "30714986046" at bounding box center [164, 57] width 91 height 7
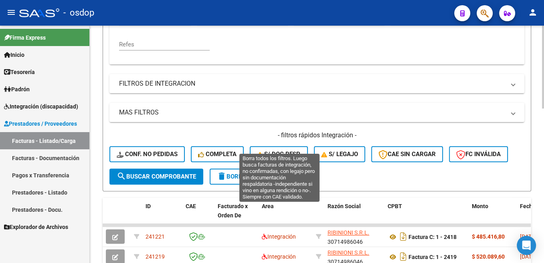
scroll to position [242, 0]
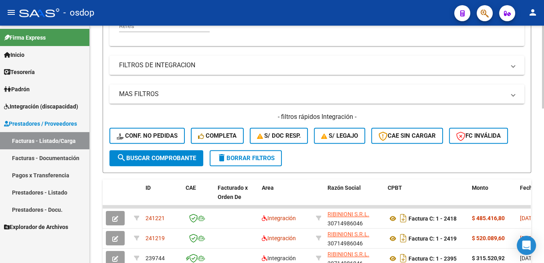
click at [172, 157] on span "search Buscar Comprobante" at bounding box center [156, 158] width 79 height 7
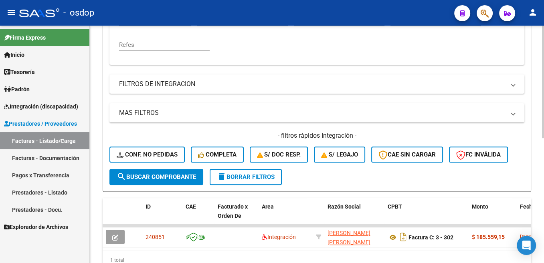
scroll to position [103, 0]
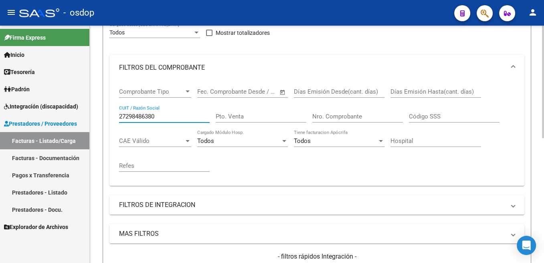
click at [143, 119] on input "27298486380" at bounding box center [164, 116] width 91 height 7
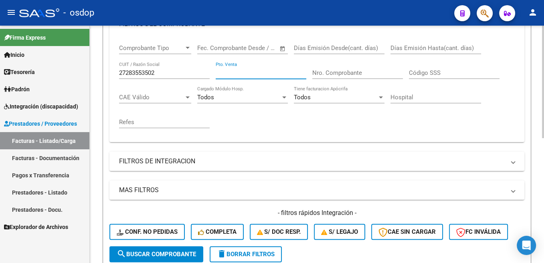
scroll to position [183, 0]
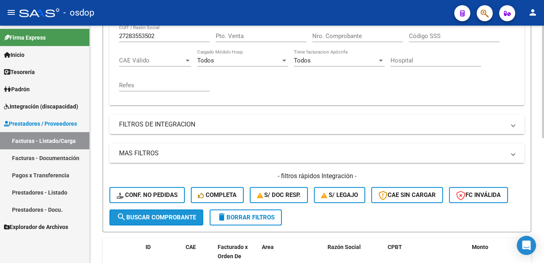
click at [165, 218] on span "search Buscar Comprobante" at bounding box center [156, 217] width 79 height 7
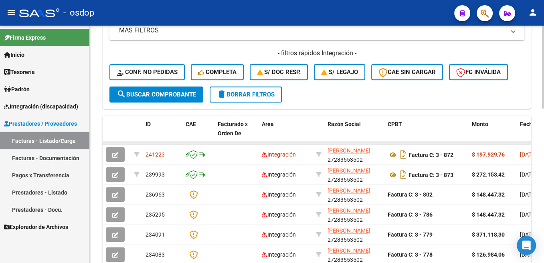
scroll to position [105, 0]
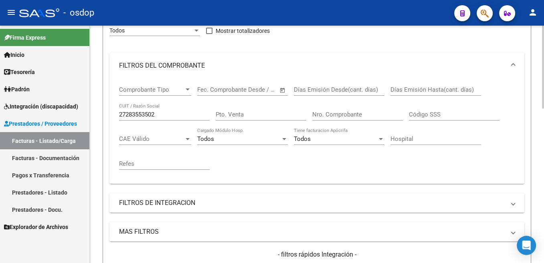
click at [151, 114] on input "27283553502" at bounding box center [164, 114] width 91 height 7
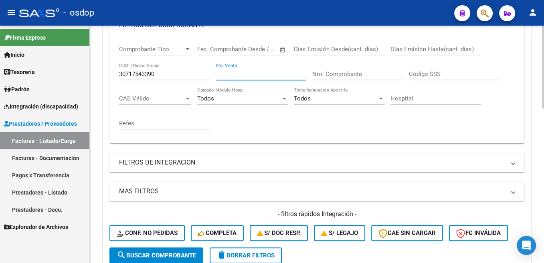
scroll to position [185, 0]
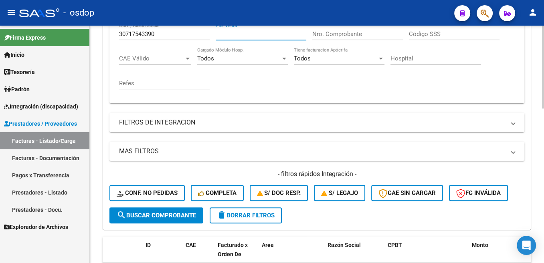
click at [181, 215] on span "search Buscar Comprobante" at bounding box center [156, 215] width 79 height 7
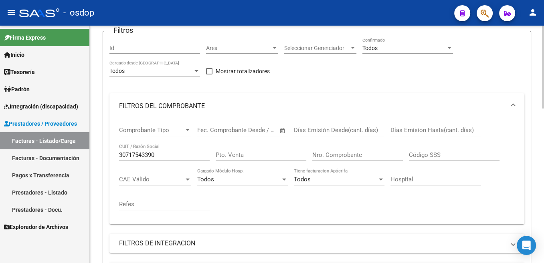
scroll to position [0, 0]
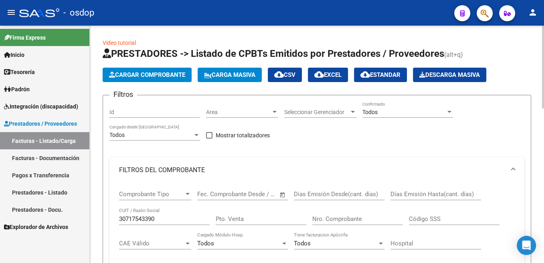
click at [147, 218] on input "30717543390" at bounding box center [164, 219] width 91 height 7
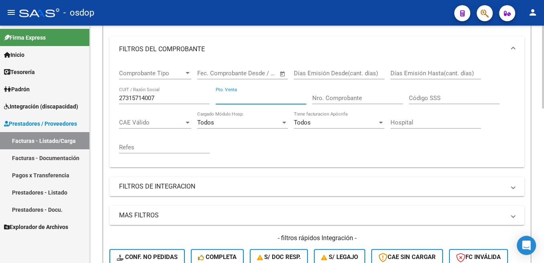
scroll to position [161, 0]
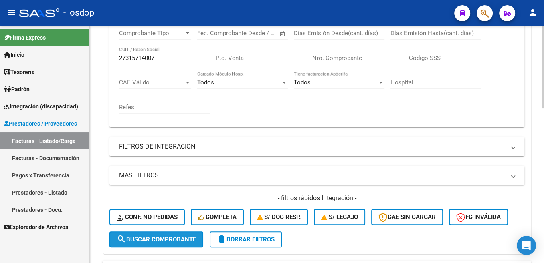
click at [172, 243] on span "search Buscar Comprobante" at bounding box center [156, 239] width 79 height 7
click at [165, 57] on input "27315714007" at bounding box center [164, 57] width 91 height 7
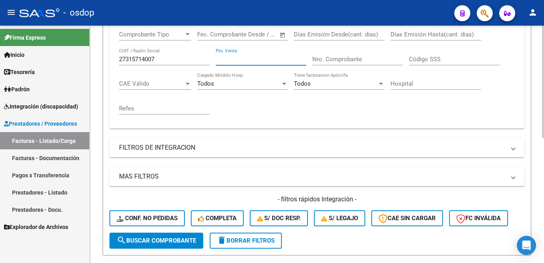
scroll to position [0, 0]
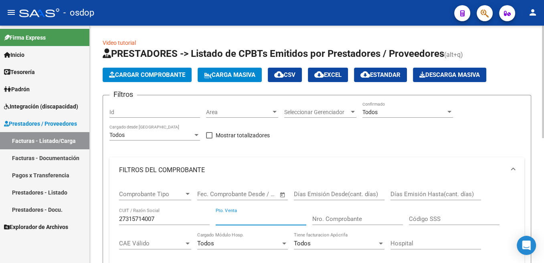
click at [138, 215] on div "27315714007 CUIT / Razón Social" at bounding box center [164, 216] width 91 height 17
click at [147, 217] on input "27315714007" at bounding box center [164, 219] width 91 height 7
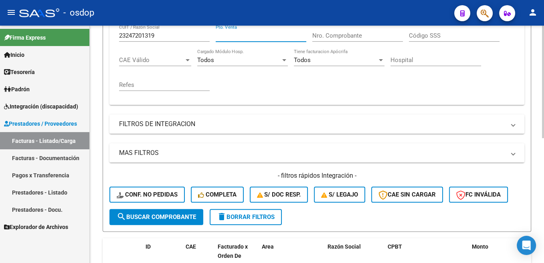
scroll to position [242, 0]
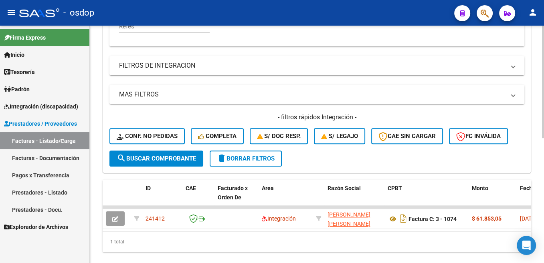
click at [187, 159] on span "search Buscar Comprobante" at bounding box center [156, 158] width 79 height 7
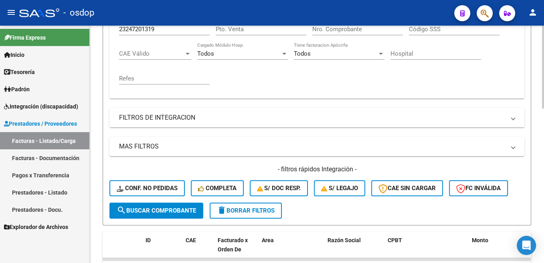
scroll to position [121, 0]
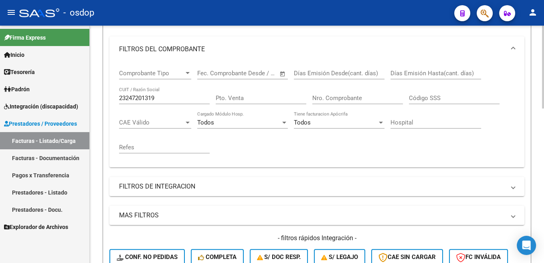
click at [155, 99] on input "23247201319" at bounding box center [164, 98] width 91 height 7
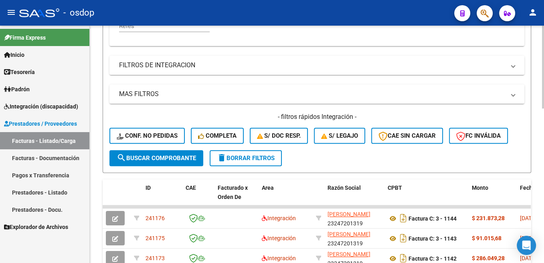
click at [184, 157] on span "search Buscar Comprobante" at bounding box center [156, 158] width 79 height 7
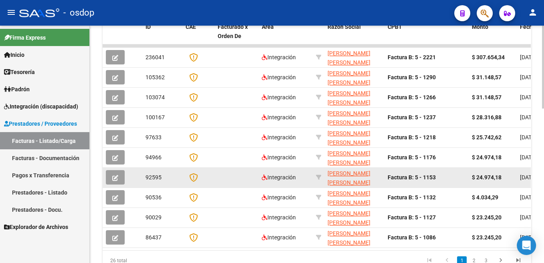
scroll to position [444, 0]
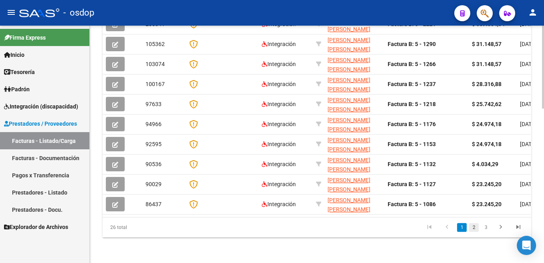
click at [470, 229] on link "2" at bounding box center [474, 227] width 10 height 9
click at [472, 228] on link "2" at bounding box center [474, 227] width 10 height 9
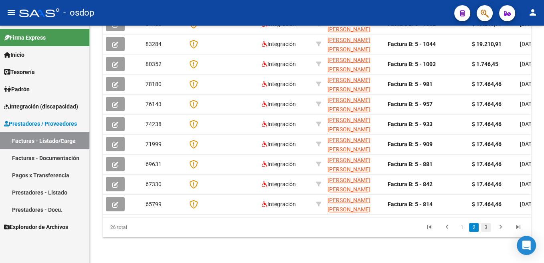
click at [487, 228] on link "3" at bounding box center [486, 227] width 10 height 9
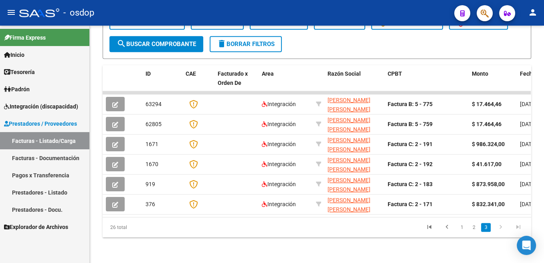
scroll to position [364, 0]
click at [460, 228] on link "1" at bounding box center [462, 227] width 10 height 9
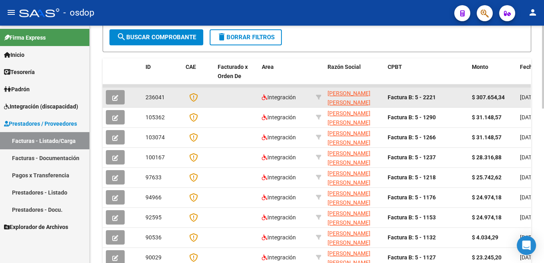
scroll to position [40, 0]
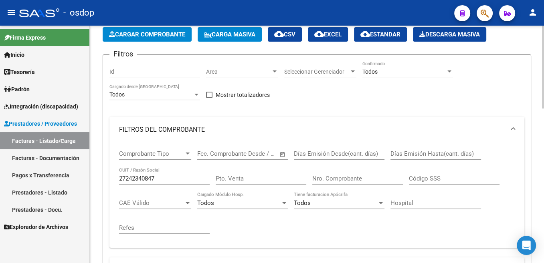
click at [151, 176] on input "27242340847" at bounding box center [164, 178] width 91 height 7
type input "27372951996"
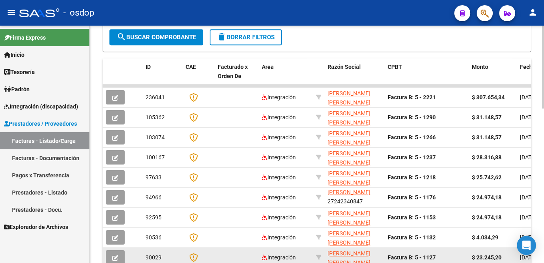
scroll to position [444, 0]
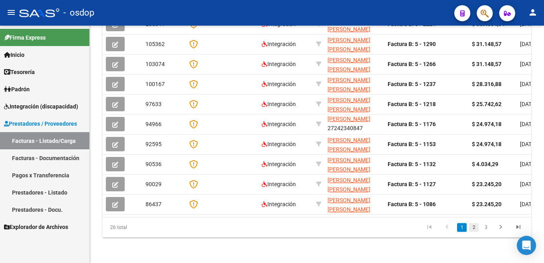
click at [472, 229] on link "2" at bounding box center [474, 227] width 10 height 9
click at [473, 228] on div "26 total 1 2 3" at bounding box center [317, 228] width 428 height 20
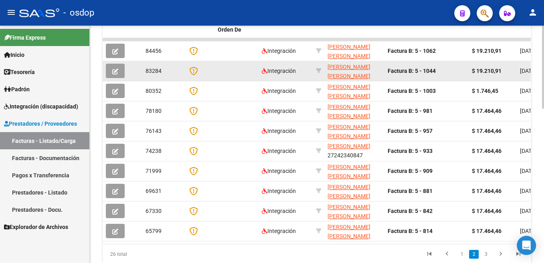
scroll to position [444, 0]
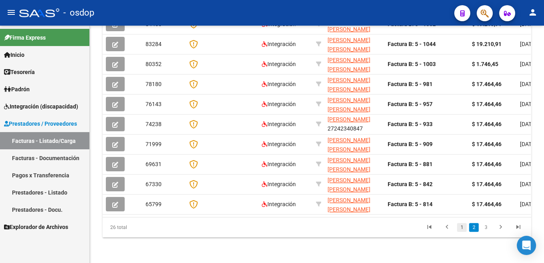
click at [463, 226] on link "1" at bounding box center [462, 227] width 10 height 9
click at [460, 227] on div "26 total 1 2 3" at bounding box center [317, 228] width 428 height 20
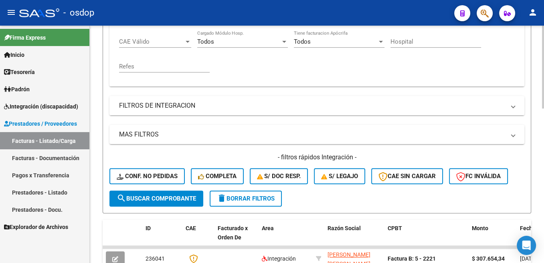
scroll to position [121, 0]
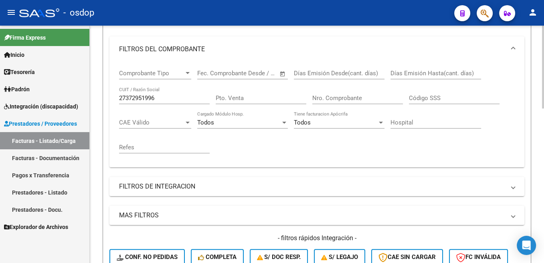
click at [144, 99] on input "27372951996" at bounding box center [164, 98] width 91 height 7
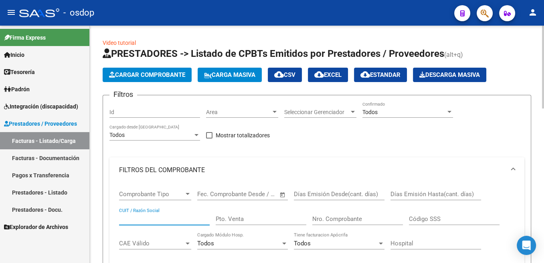
click at [143, 111] on input "Id" at bounding box center [154, 112] width 91 height 7
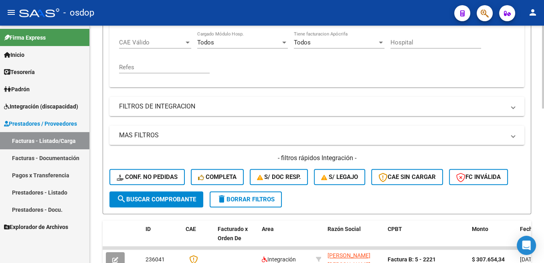
scroll to position [202, 0]
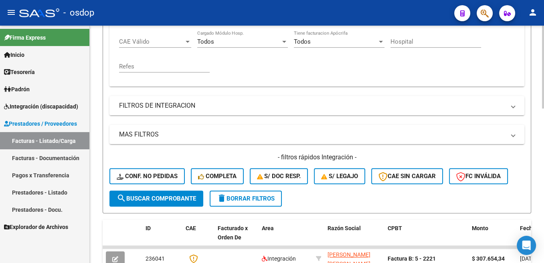
type input "239849"
click at [168, 200] on span "search Buscar Comprobante" at bounding box center [156, 198] width 79 height 7
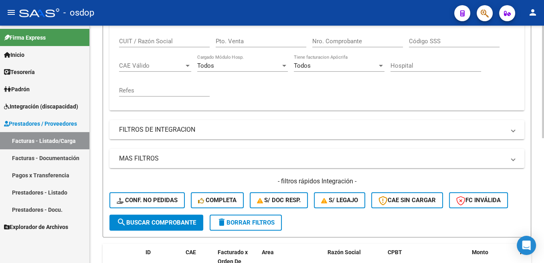
scroll to position [103, 0]
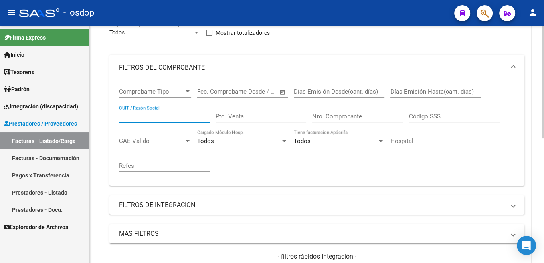
click at [149, 117] on input "CUIT / Razón Social" at bounding box center [164, 116] width 91 height 7
type input "27169189191"
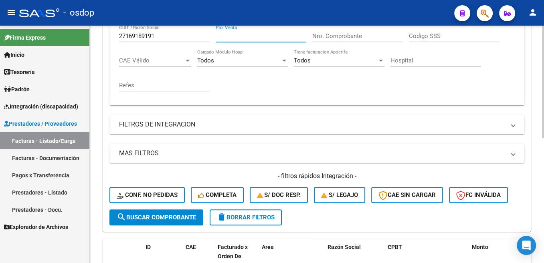
scroll to position [224, 0]
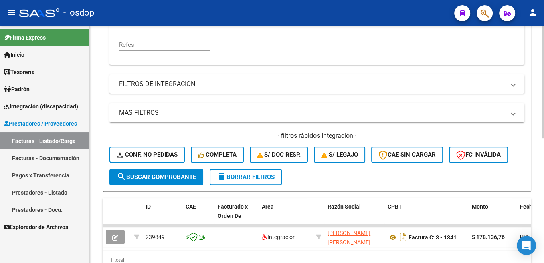
click at [183, 180] on span "search Buscar Comprobante" at bounding box center [156, 177] width 79 height 7
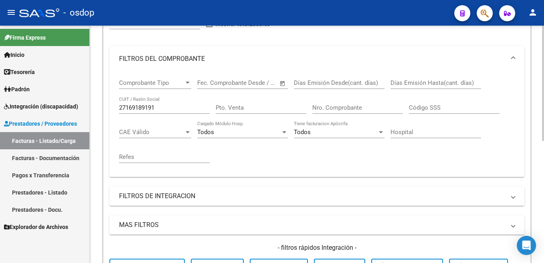
scroll to position [89, 0]
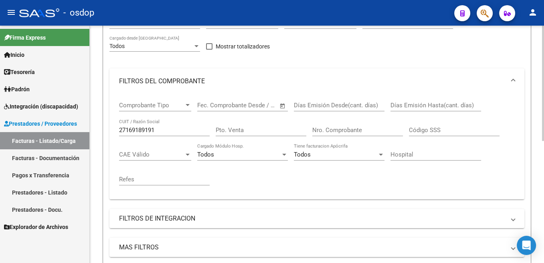
click at [149, 129] on input "27169189191" at bounding box center [164, 130] width 91 height 7
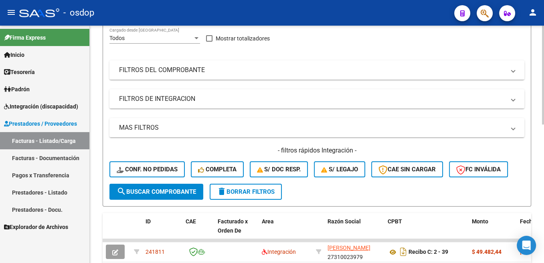
scroll to position [81, 0]
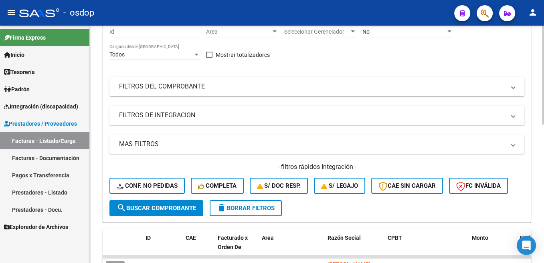
click at [150, 81] on mat-expansion-panel-header "FILTROS DEL COMPROBANTE" at bounding box center [316, 86] width 415 height 19
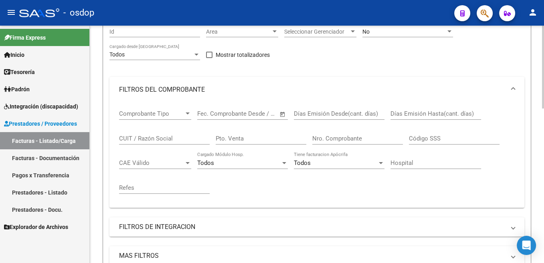
click at [146, 136] on input "CUIT / Razón Social" at bounding box center [164, 138] width 91 height 7
paste input "27169189191"
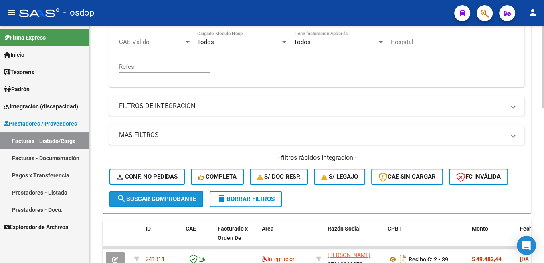
click at [172, 196] on span "search Buscar Comprobante" at bounding box center [156, 199] width 79 height 7
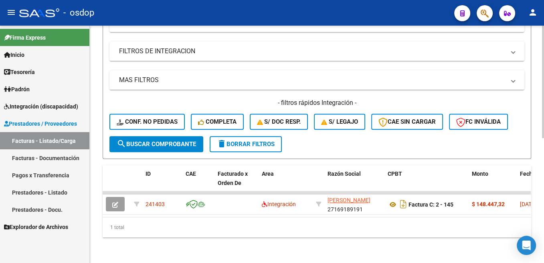
scroll to position [143, 0]
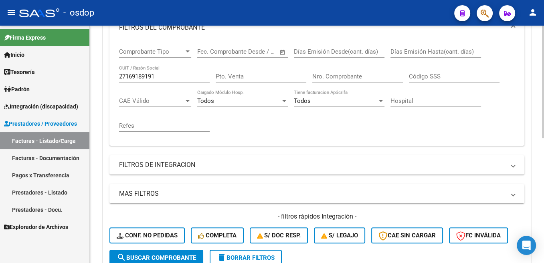
click at [142, 80] on input "27169189191" at bounding box center [164, 76] width 91 height 7
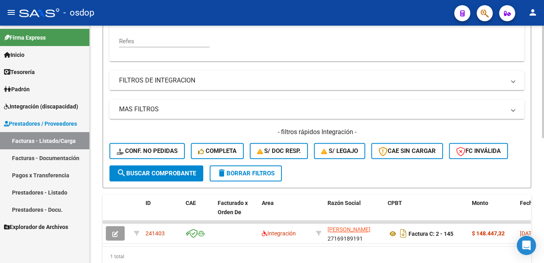
scroll to position [264, 0]
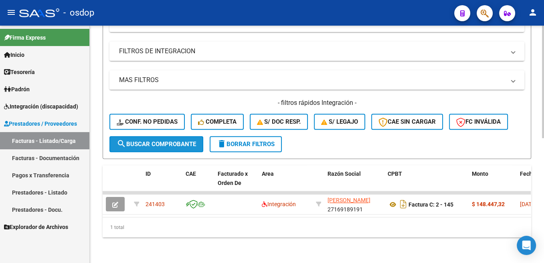
click at [171, 141] on span "search Buscar Comprobante" at bounding box center [156, 144] width 79 height 7
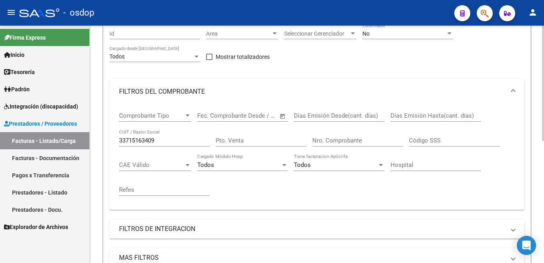
scroll to position [48, 0]
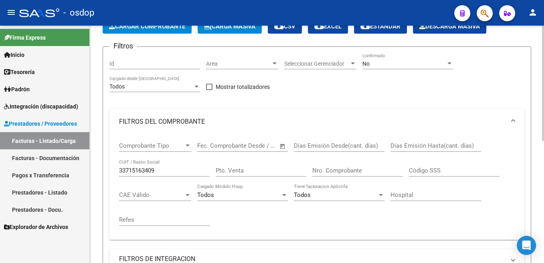
click at [148, 170] on input "33715163409" at bounding box center [164, 170] width 91 height 7
type input "33715163409"
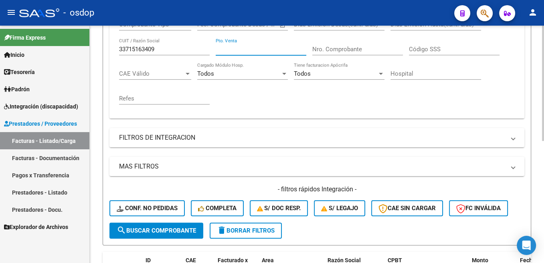
scroll to position [210, 0]
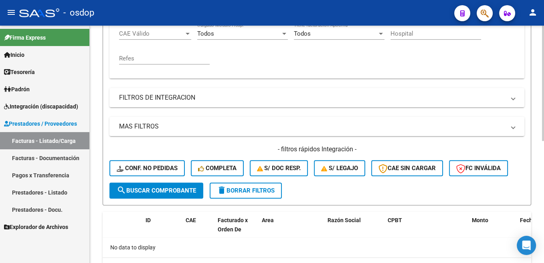
click at [173, 193] on span "search Buscar Comprobante" at bounding box center [156, 190] width 79 height 7
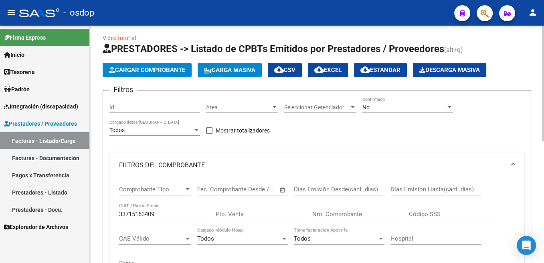
scroll to position [0, 0]
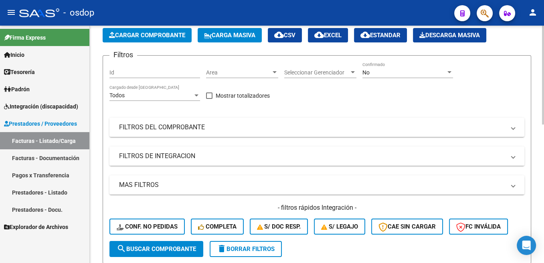
scroll to position [40, 0]
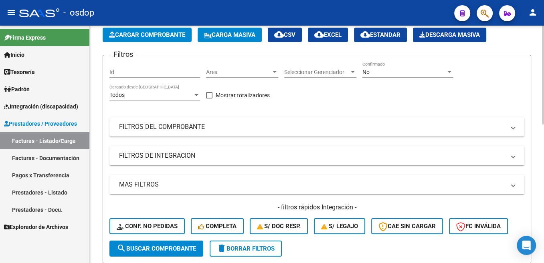
click at [191, 128] on mat-panel-title "FILTROS DEL COMPROBANTE" at bounding box center [312, 127] width 386 height 9
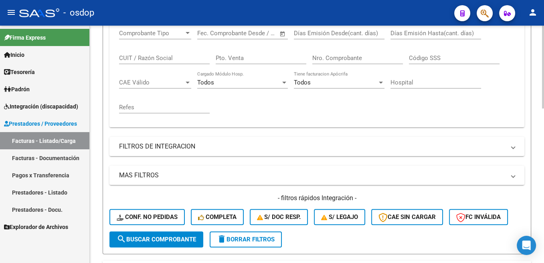
scroll to position [81, 0]
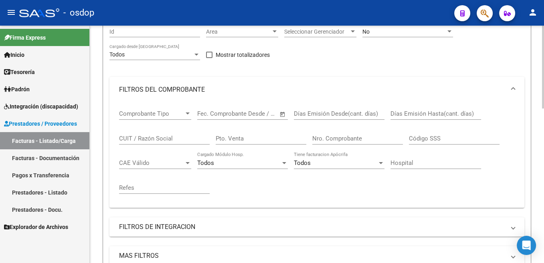
click at [166, 137] on input "CUIT / Razón Social" at bounding box center [164, 138] width 91 height 7
drag, startPoint x: 171, startPoint y: 137, endPoint x: 172, endPoint y: 142, distance: 4.5
click at [172, 141] on input "CUIT / Razón Social" at bounding box center [164, 138] width 91 height 7
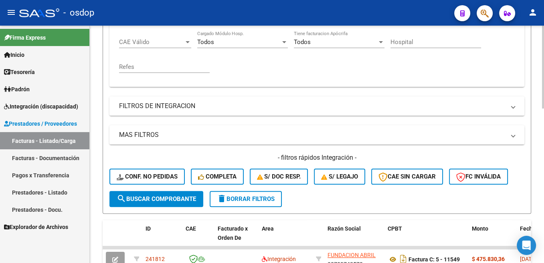
scroll to position [242, 0]
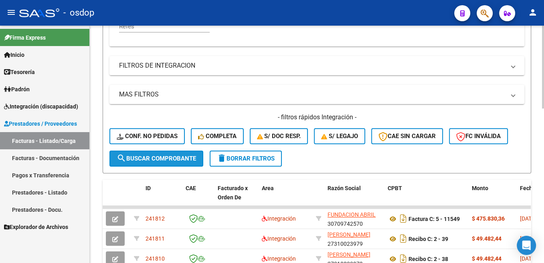
click at [166, 154] on button "search Buscar Comprobante" at bounding box center [156, 159] width 94 height 16
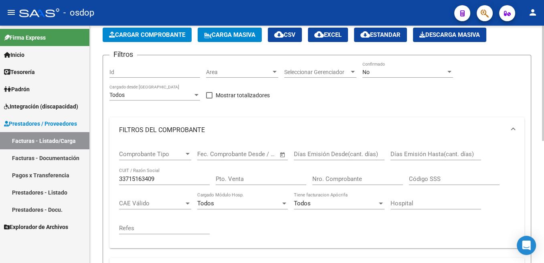
scroll to position [0, 0]
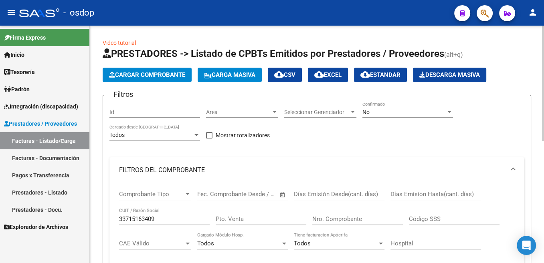
click at [163, 76] on span "Cargar Comprobante" at bounding box center [147, 74] width 76 height 7
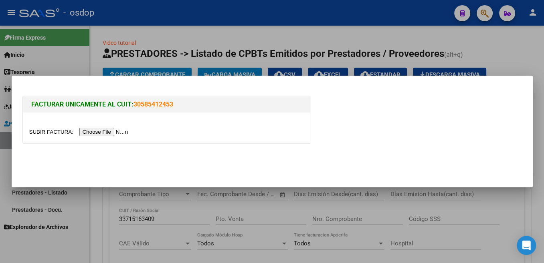
click at [54, 134] on input "file" at bounding box center [79, 132] width 101 height 8
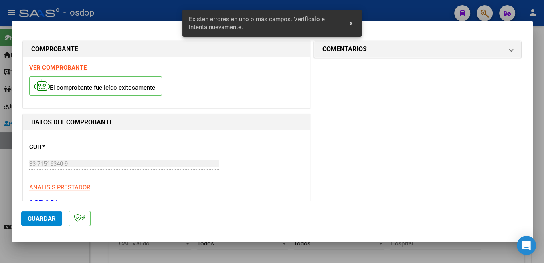
scroll to position [185, 0]
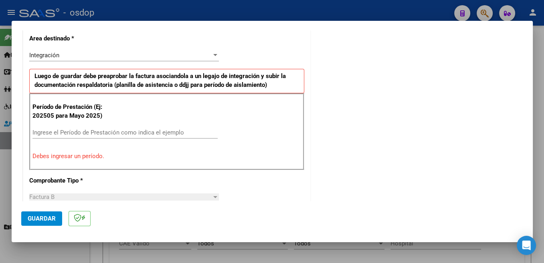
click at [306, 259] on div at bounding box center [272, 131] width 544 height 263
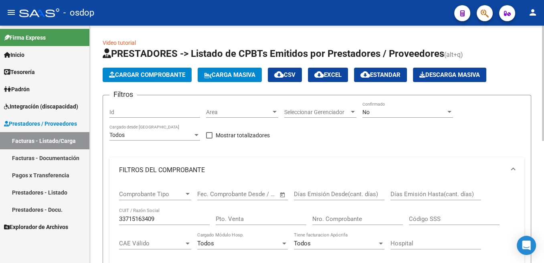
click at [150, 221] on input "33715163409" at bounding box center [164, 219] width 91 height 7
click at [151, 221] on input "33715163409" at bounding box center [164, 219] width 91 height 7
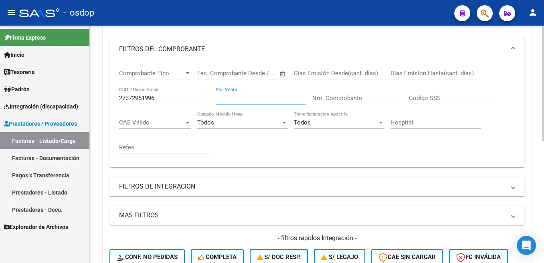
scroll to position [242, 0]
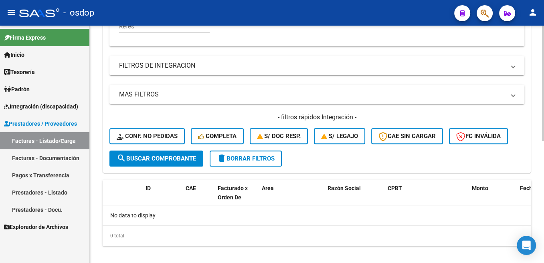
click at [155, 162] on span "search Buscar Comprobante" at bounding box center [156, 158] width 79 height 7
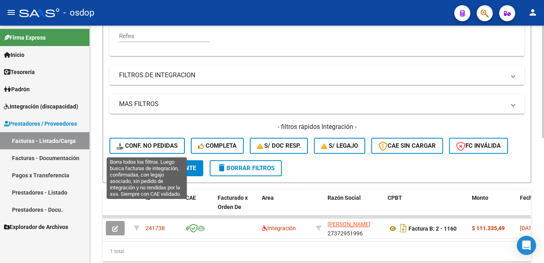
scroll to position [111, 0]
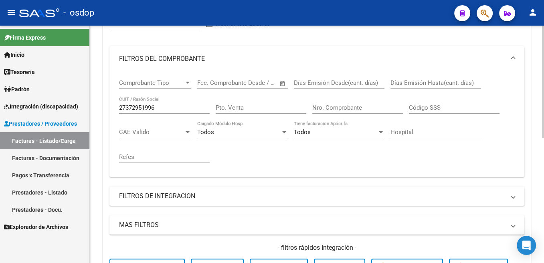
click at [148, 107] on input "27372951996" at bounding box center [164, 107] width 91 height 7
type input "30711027854"
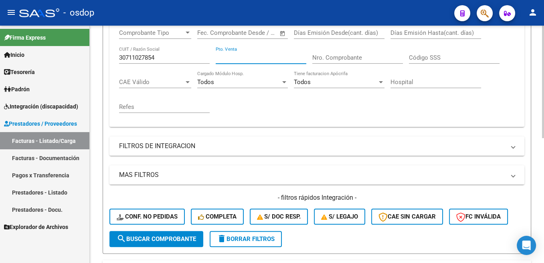
scroll to position [232, 0]
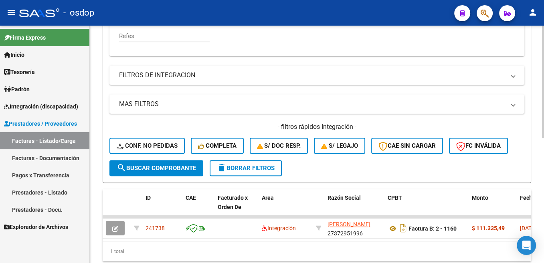
click at [174, 172] on button "search Buscar Comprobante" at bounding box center [156, 168] width 94 height 16
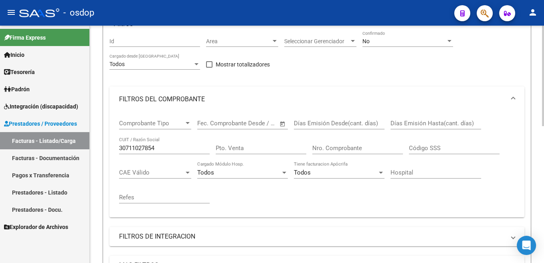
scroll to position [0, 0]
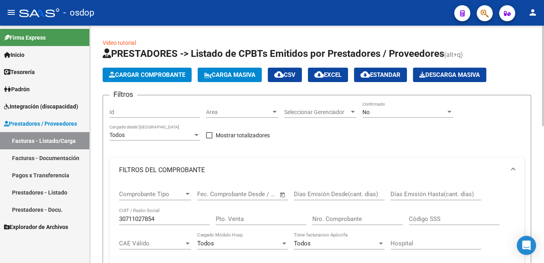
click at [153, 215] on div "30711027854 CUIT / Razón Social" at bounding box center [164, 216] width 91 height 17
click at [150, 215] on div "30711027854 CUIT / Razón Social" at bounding box center [164, 216] width 91 height 17
click at [158, 77] on span "Cargar Comprobante" at bounding box center [147, 74] width 76 height 7
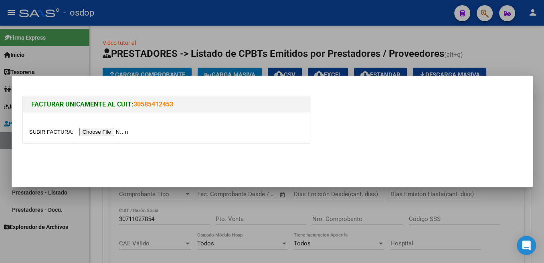
click at [47, 135] on input "file" at bounding box center [79, 132] width 101 height 8
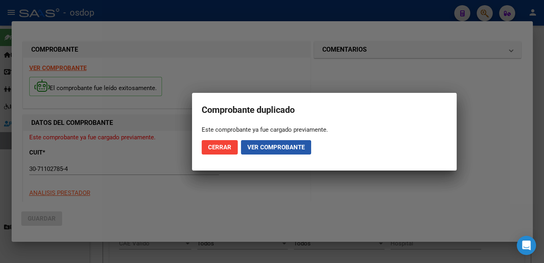
click at [262, 148] on span "Ver comprobante" at bounding box center [275, 147] width 57 height 7
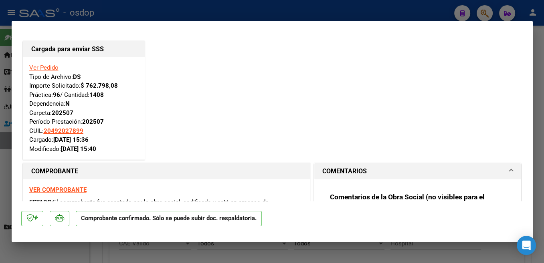
click at [50, 69] on link "Ver Pedido" at bounding box center [43, 67] width 29 height 7
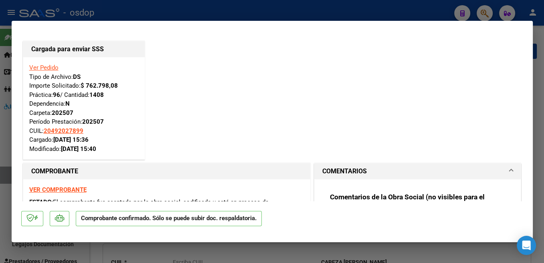
type input "20492027899"
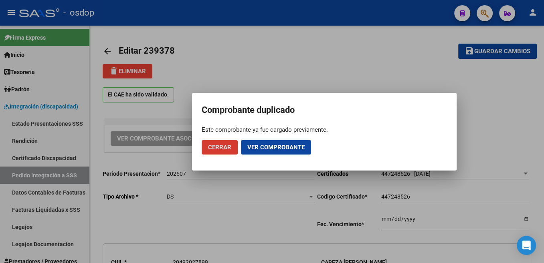
click at [220, 149] on span "Cerrar" at bounding box center [219, 147] width 23 height 7
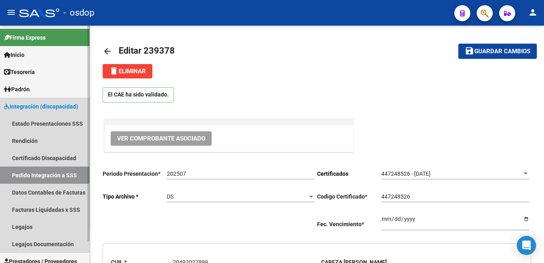
click at [22, 102] on span "Integración (discapacidad)" at bounding box center [41, 106] width 74 height 9
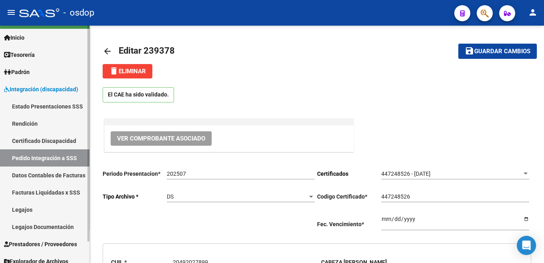
scroll to position [24, 0]
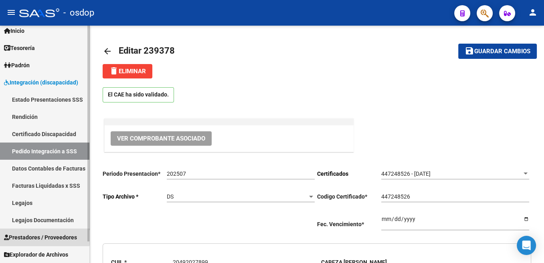
click at [25, 234] on span "Prestadores / Proveedores" at bounding box center [40, 237] width 73 height 9
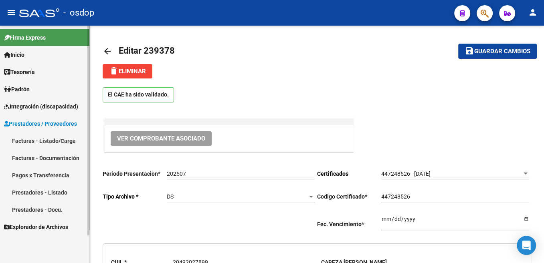
scroll to position [0, 0]
click at [26, 141] on link "Facturas - Listado/Carga" at bounding box center [44, 140] width 89 height 17
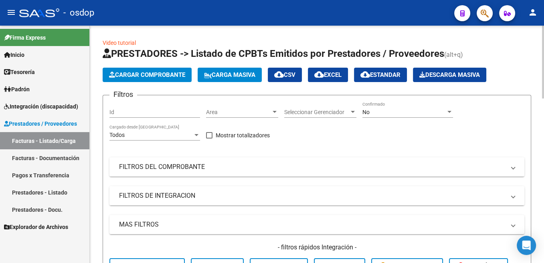
scroll to position [40, 0]
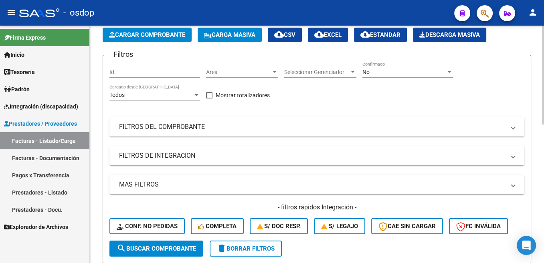
click at [135, 129] on mat-panel-title "FILTROS DEL COMPROBANTE" at bounding box center [312, 127] width 386 height 9
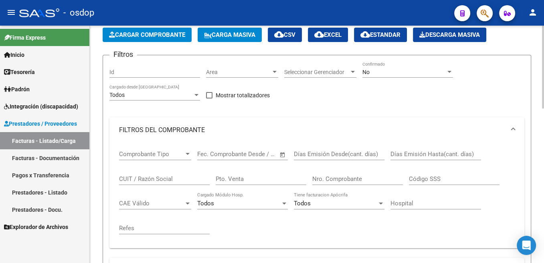
click at [151, 182] on input "CUIT / Razón Social" at bounding box center [164, 179] width 91 height 7
type input "27395870994"
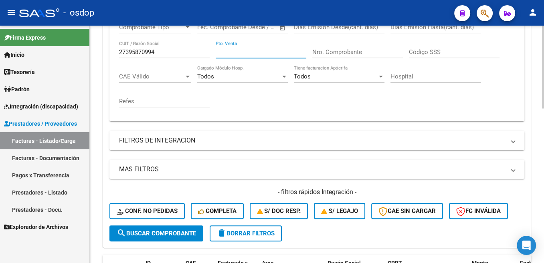
scroll to position [202, 0]
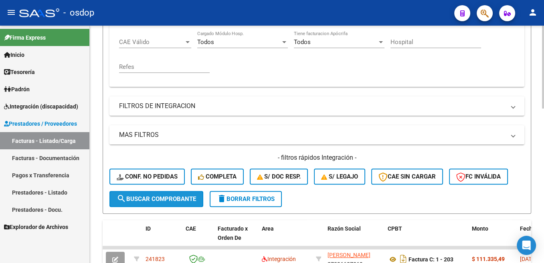
click at [165, 203] on span "search Buscar Comprobante" at bounding box center [156, 199] width 79 height 7
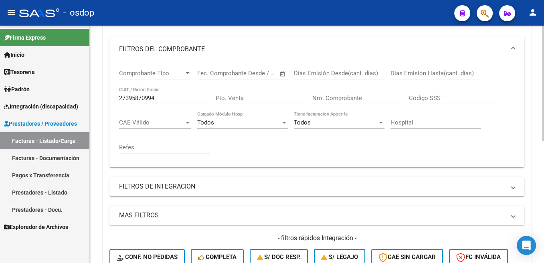
scroll to position [0, 0]
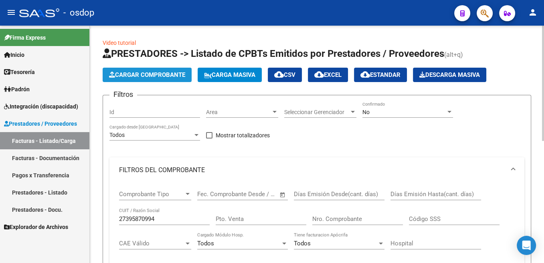
click at [138, 78] on span "Cargar Comprobante" at bounding box center [147, 74] width 76 height 7
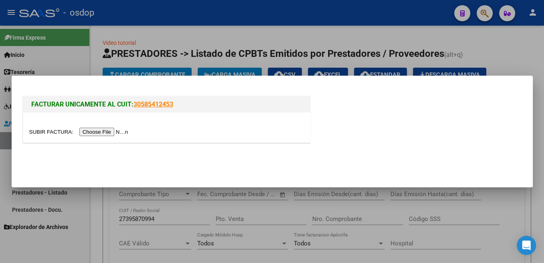
click at [48, 133] on input "file" at bounding box center [79, 132] width 101 height 8
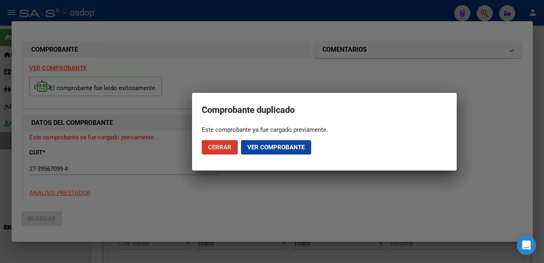
click at [224, 145] on span "Cerrar" at bounding box center [219, 147] width 23 height 7
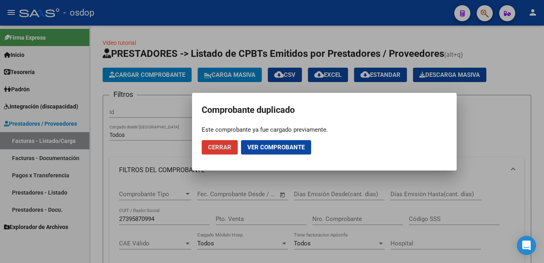
click at [246, 148] on button "Ver comprobante" at bounding box center [276, 147] width 70 height 14
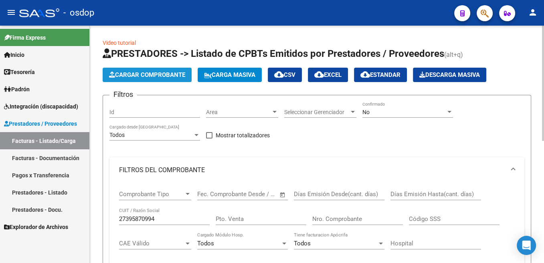
click at [165, 73] on span "Cargar Comprobante" at bounding box center [147, 74] width 76 height 7
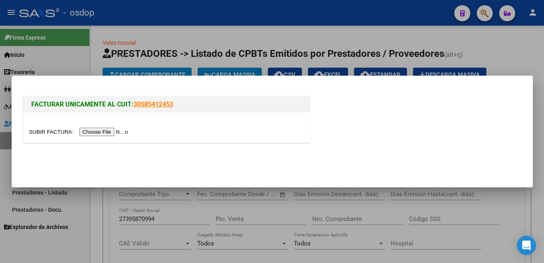
click at [44, 132] on input "file" at bounding box center [79, 132] width 101 height 8
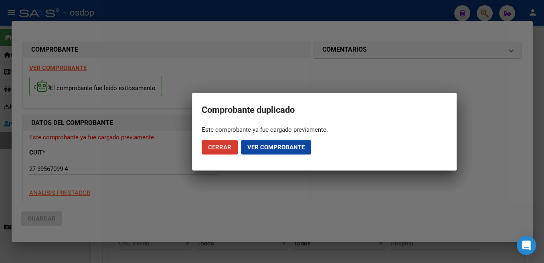
click at [287, 150] on span "Ver comprobante" at bounding box center [275, 147] width 57 height 7
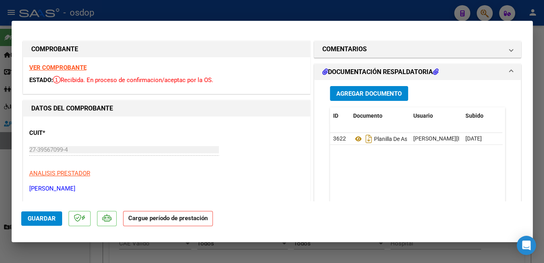
click at [66, 65] on strong "VER COMPROBANTE" at bounding box center [57, 67] width 57 height 7
